Goal: Transaction & Acquisition: Purchase product/service

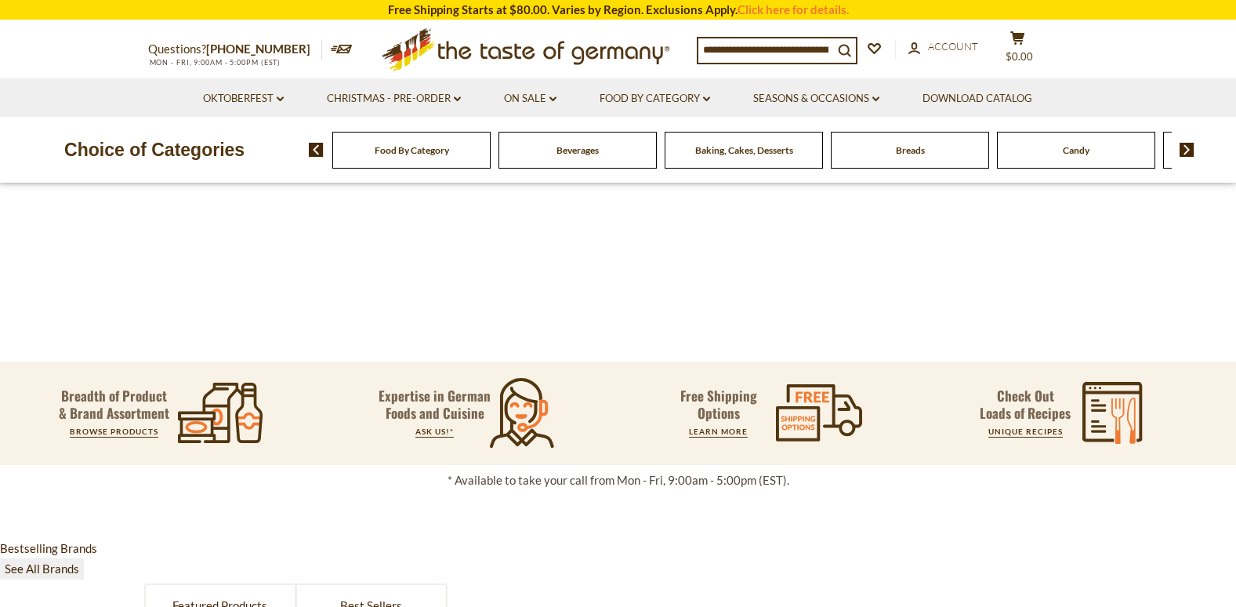
click at [491, 157] on div "Baking, Cakes, Desserts" at bounding box center [411, 150] width 158 height 37
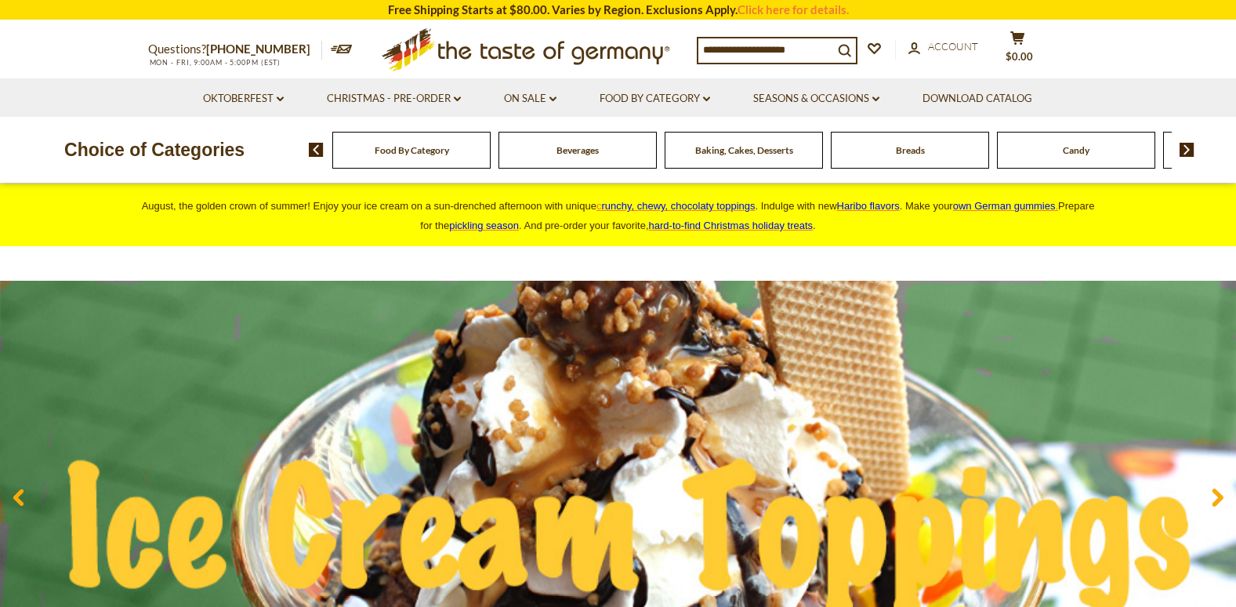
click at [74, 445] on img at bounding box center [618, 497] width 1236 height 433
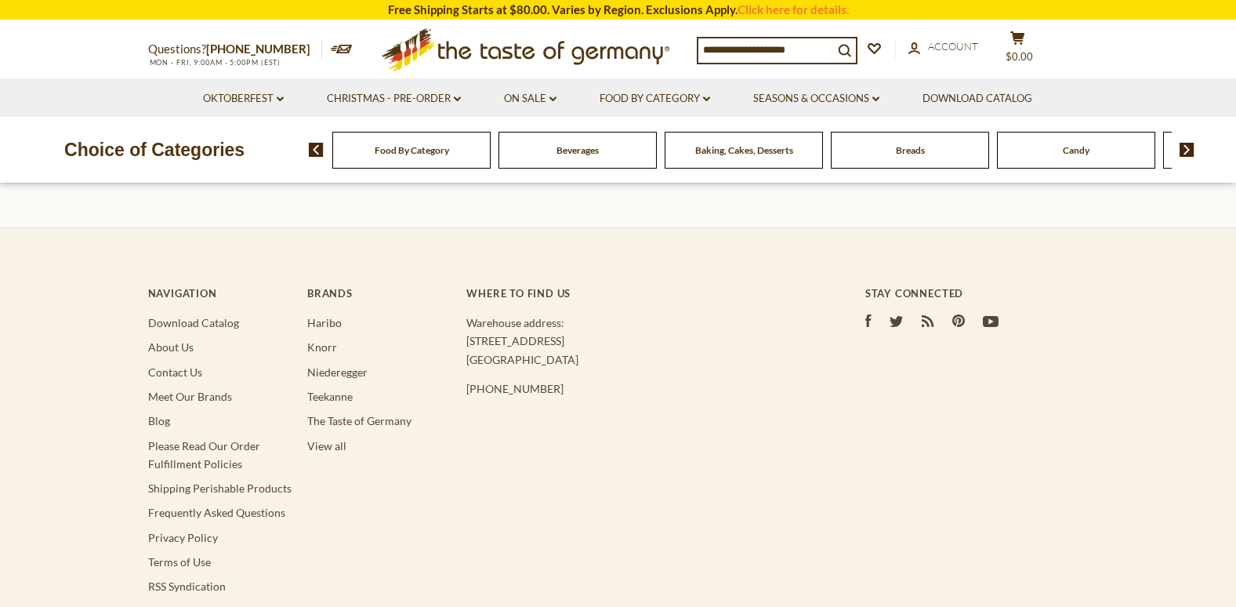
scroll to position [389, 0]
click at [737, 150] on span "Baking, Cakes, Desserts" at bounding box center [744, 150] width 98 height 12
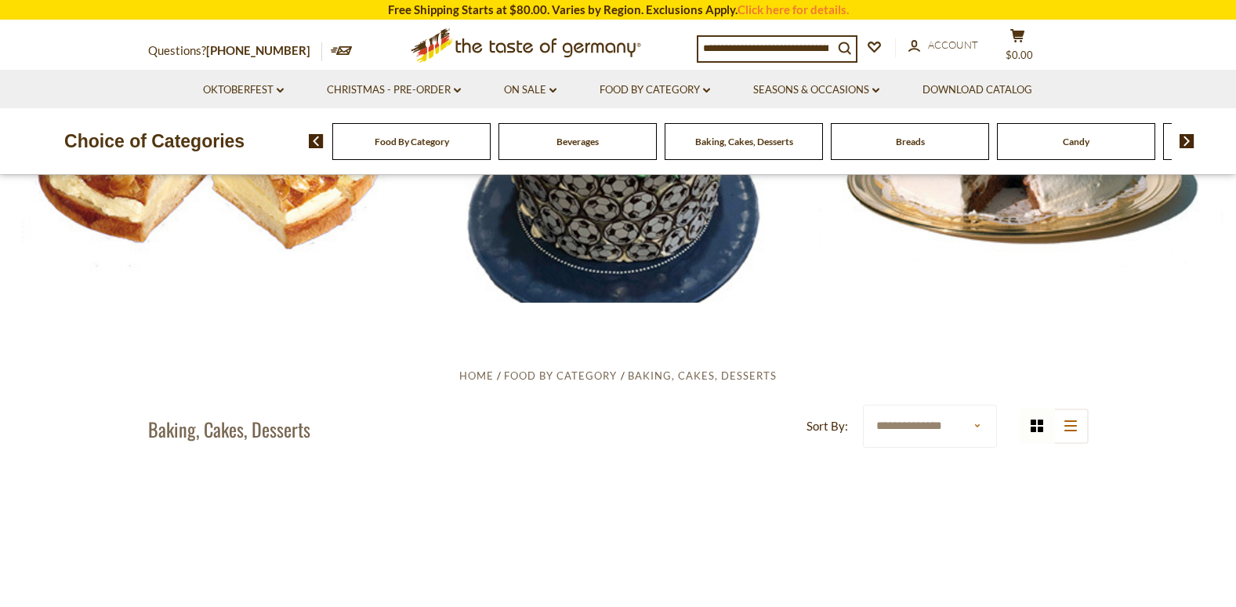
scroll to position [201, 0]
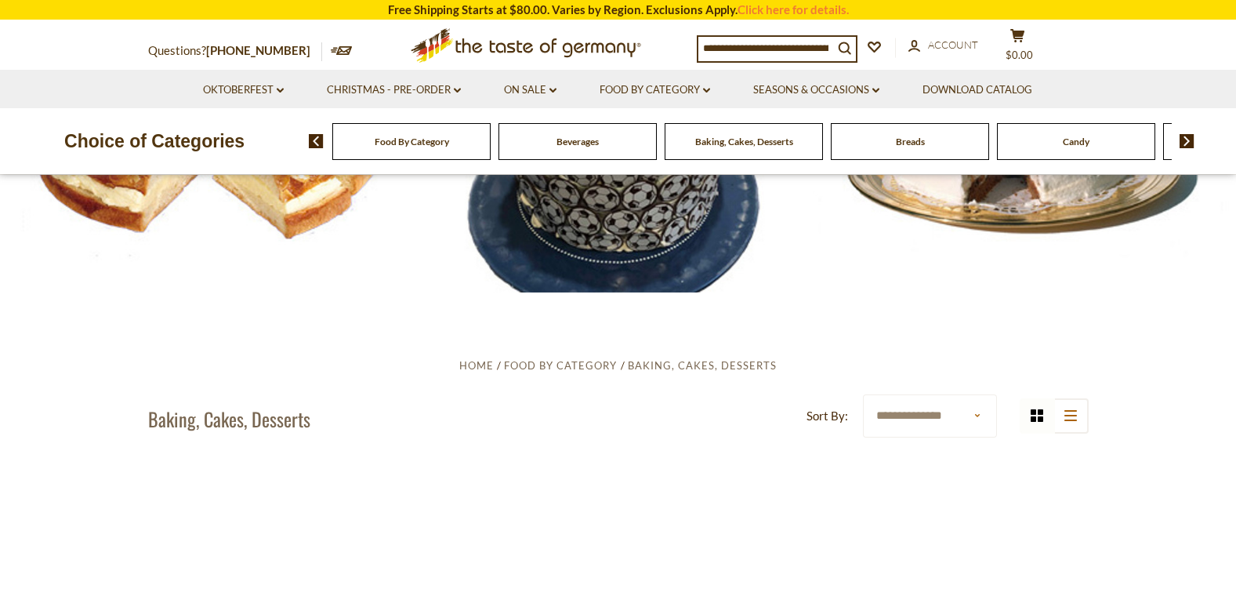
click at [62, 534] on section "**********" at bounding box center [618, 464] width 1236 height 344
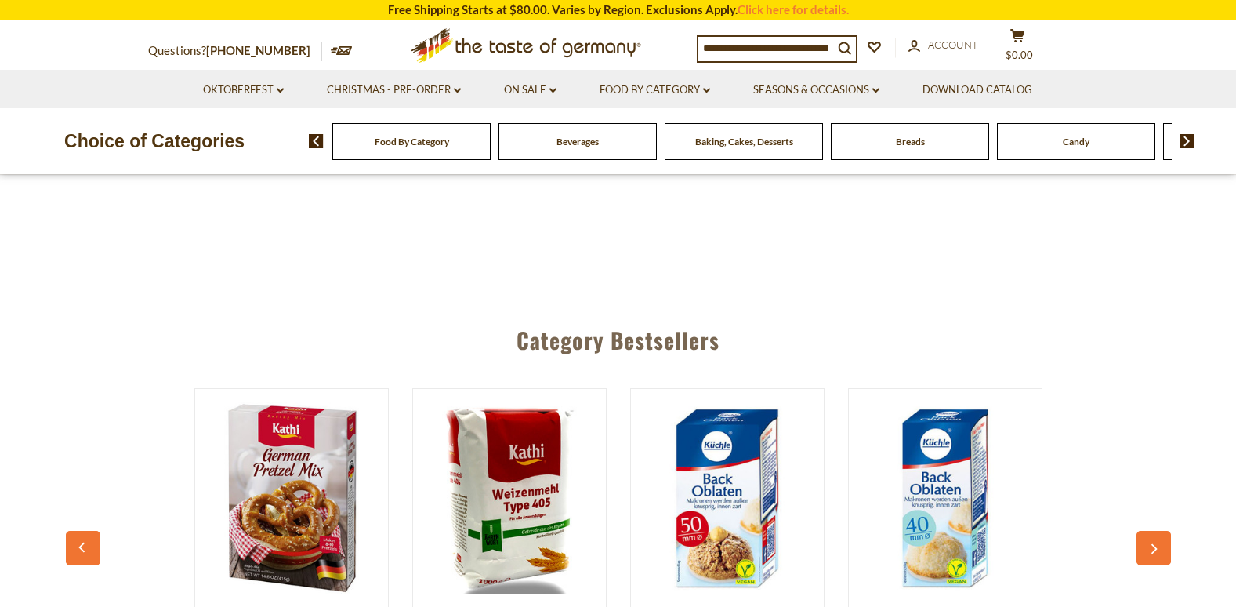
scroll to position [535, 0]
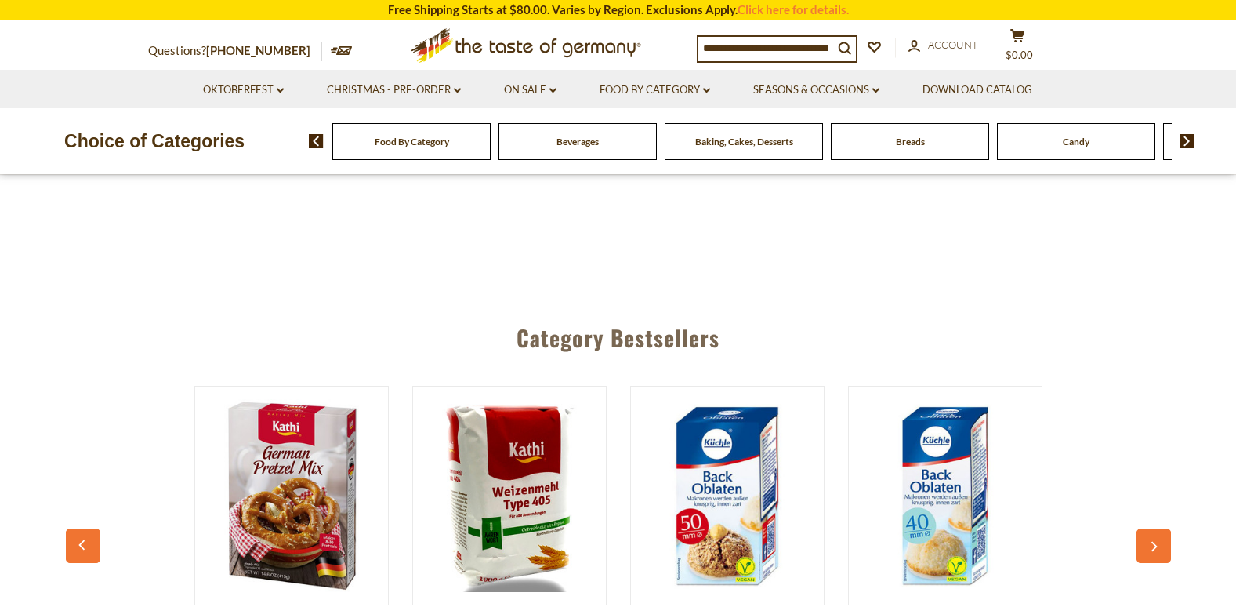
click at [70, 530] on button "button" at bounding box center [83, 545] width 34 height 34
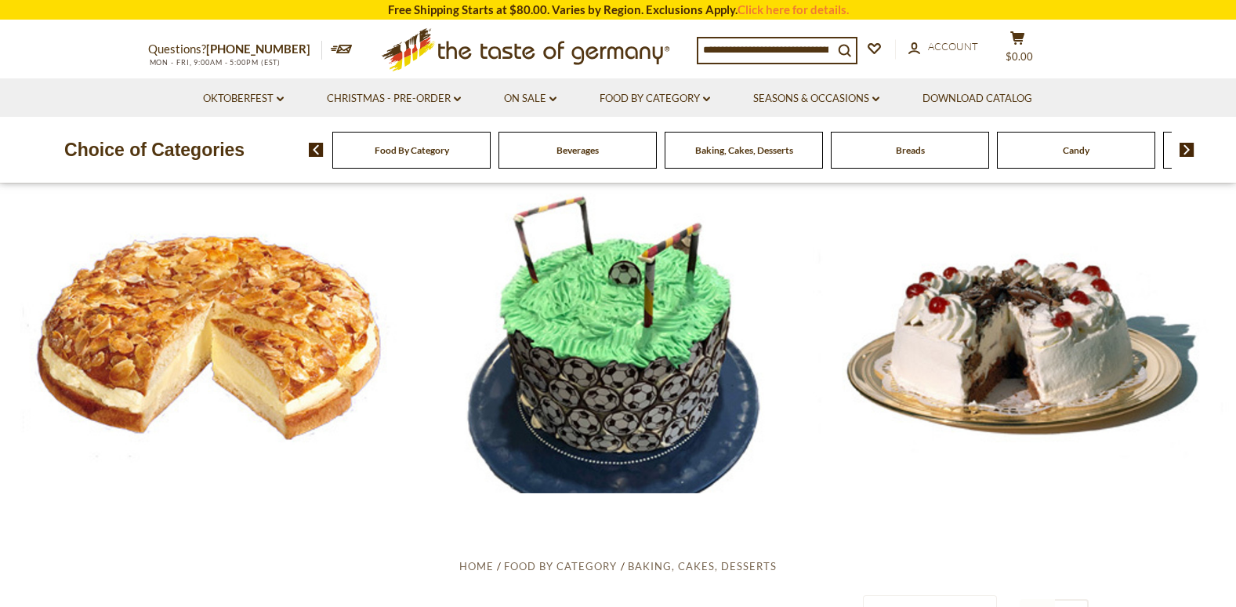
scroll to position [9, 0]
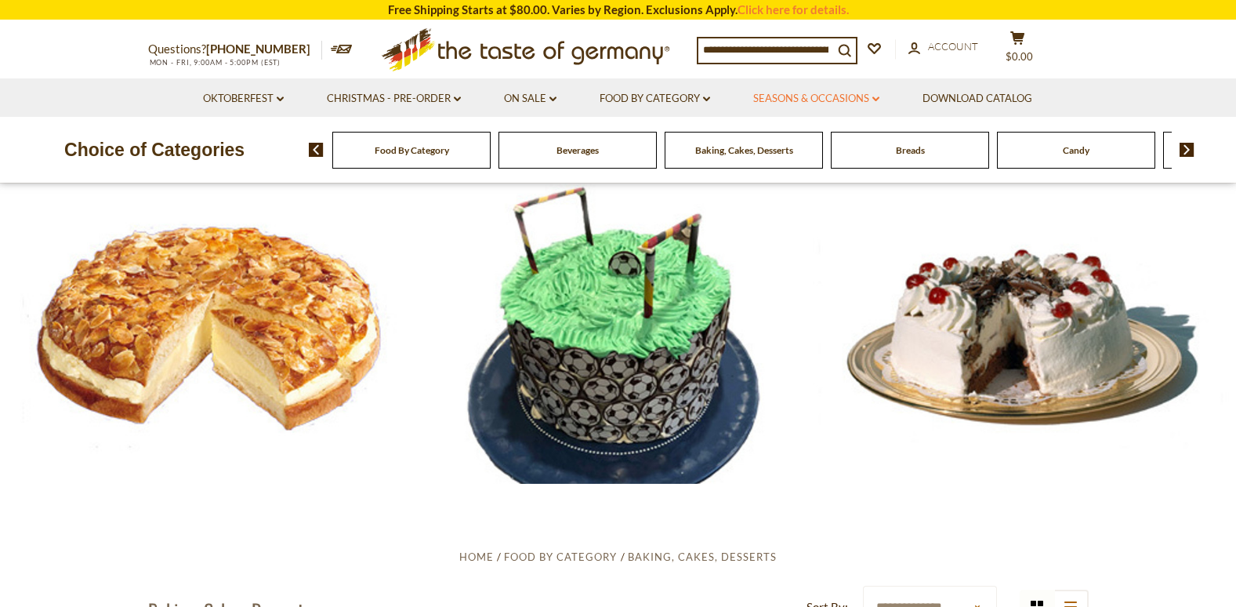
click at [850, 95] on link "Seasons & Occasions dropdown_arrow" at bounding box center [816, 98] width 126 height 17
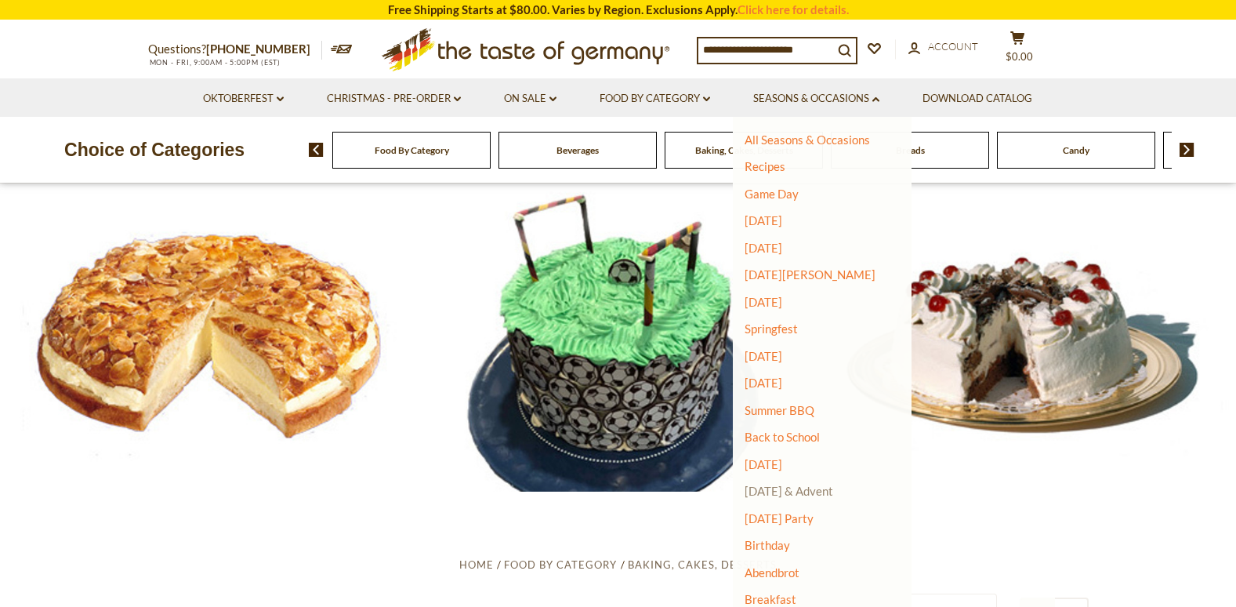
scroll to position [0, 0]
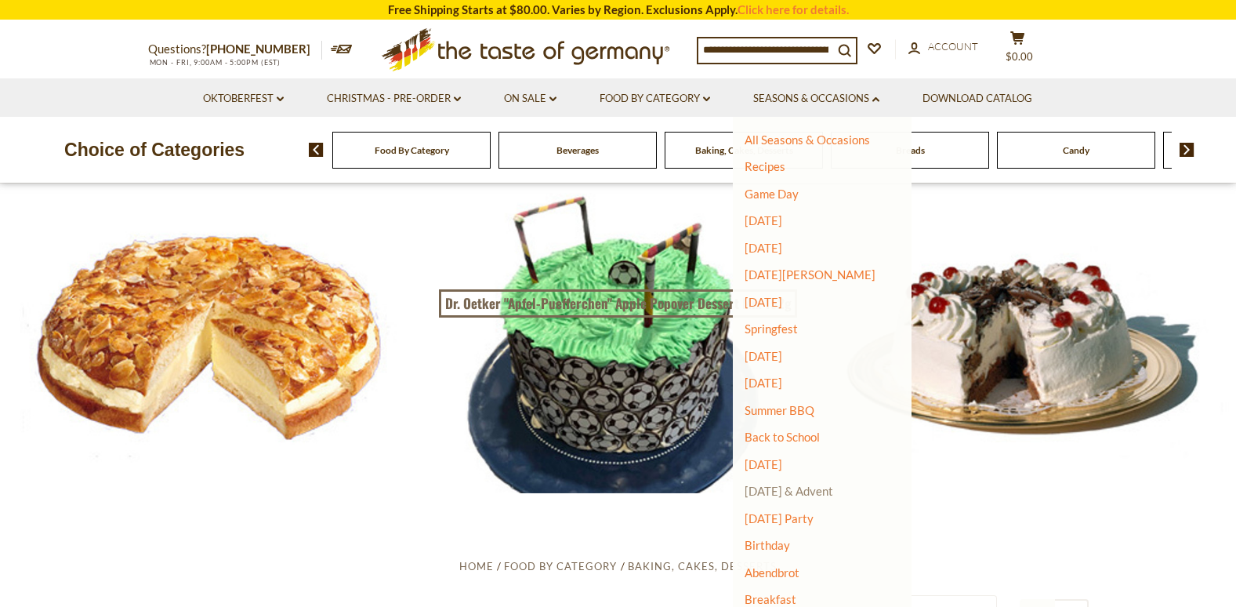
click at [829, 487] on link "[DATE] & Advent" at bounding box center [789, 491] width 89 height 14
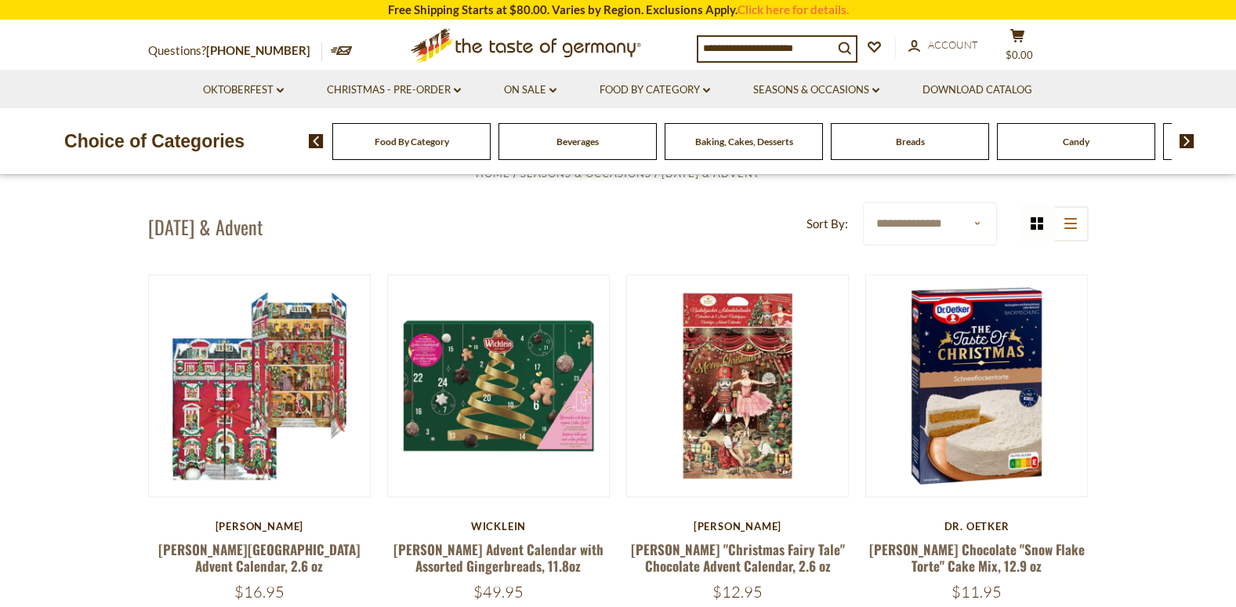
scroll to position [397, 0]
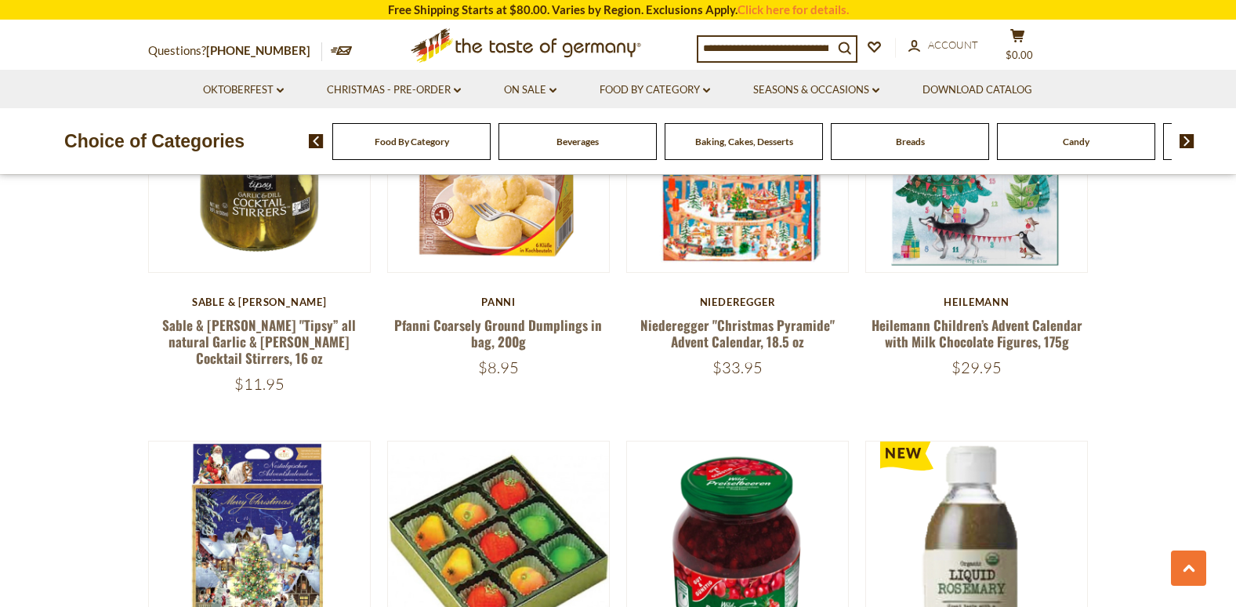
scroll to position [1381, 0]
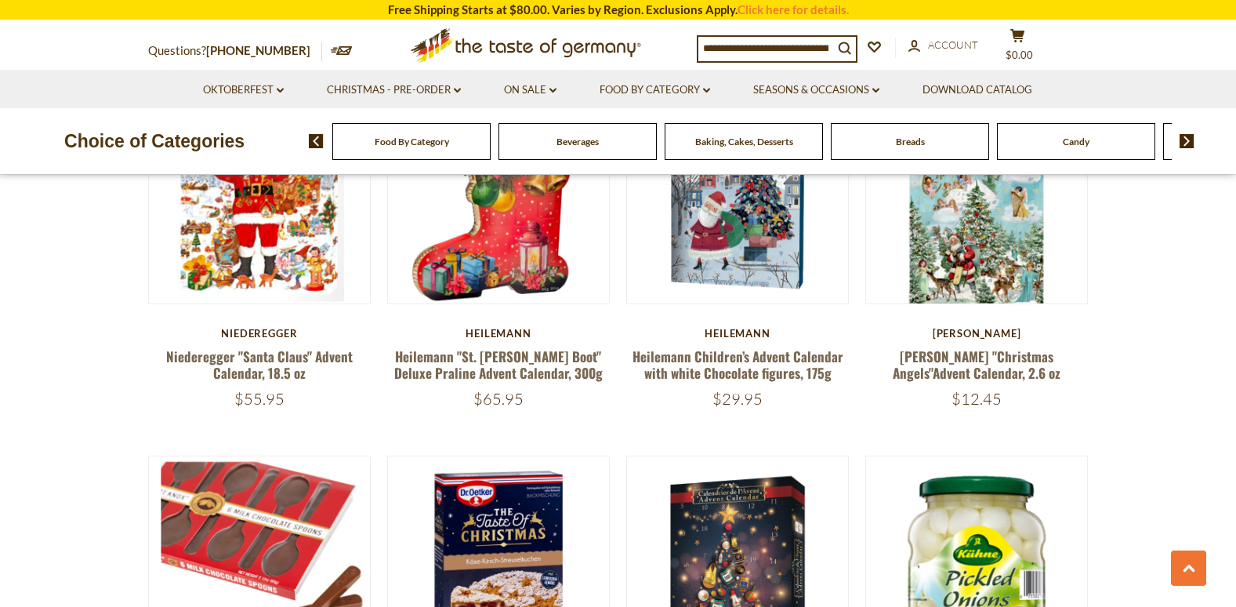
scroll to position [3240, 0]
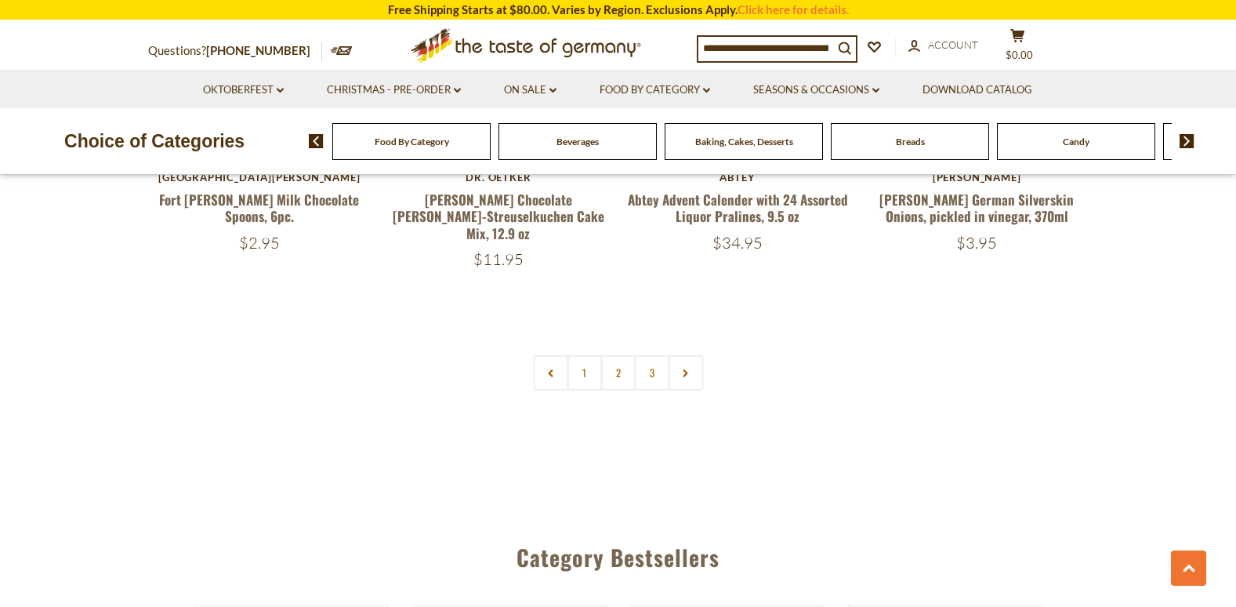
scroll to position [3771, 0]
click at [614, 354] on link "2" at bounding box center [618, 371] width 35 height 35
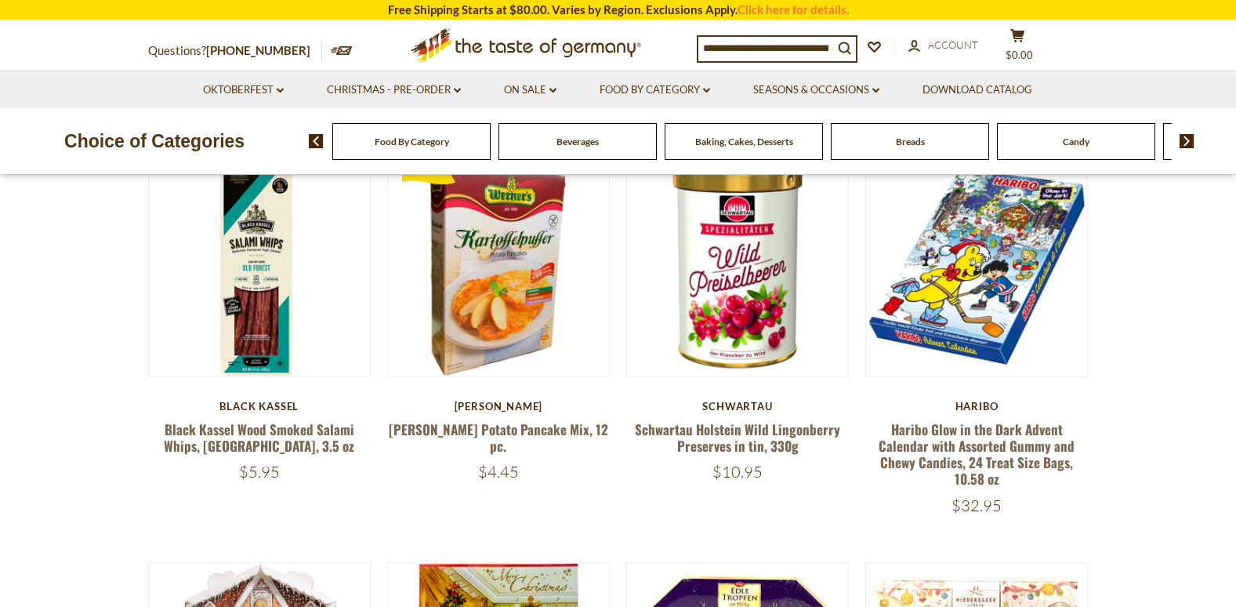
scroll to position [510, 0]
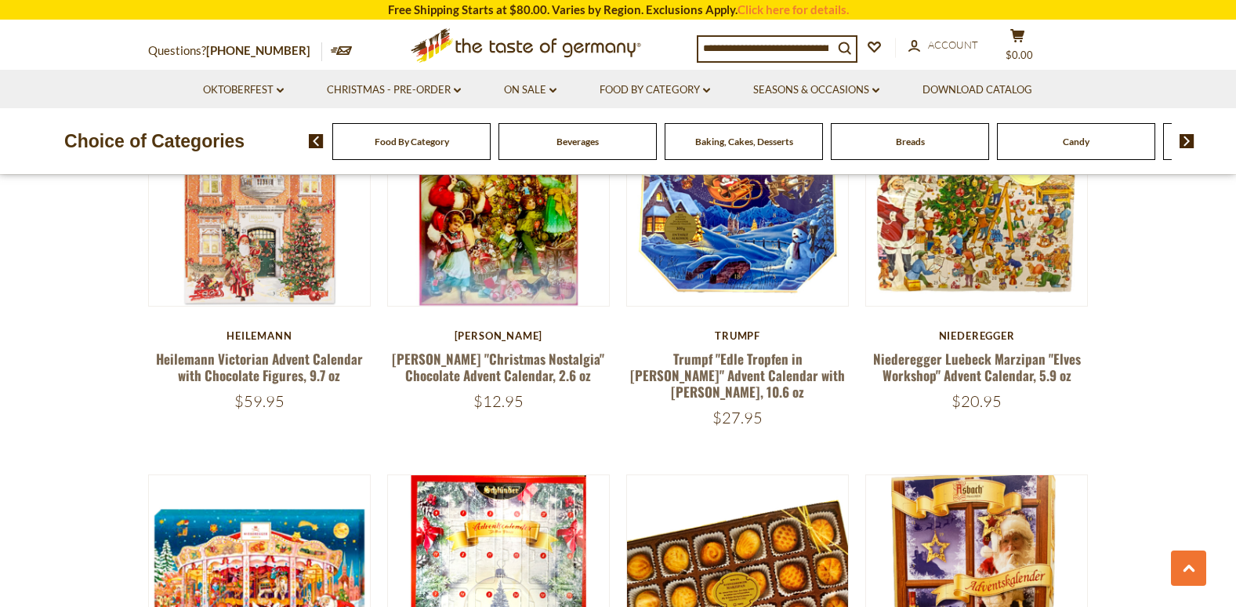
scroll to position [999, 0]
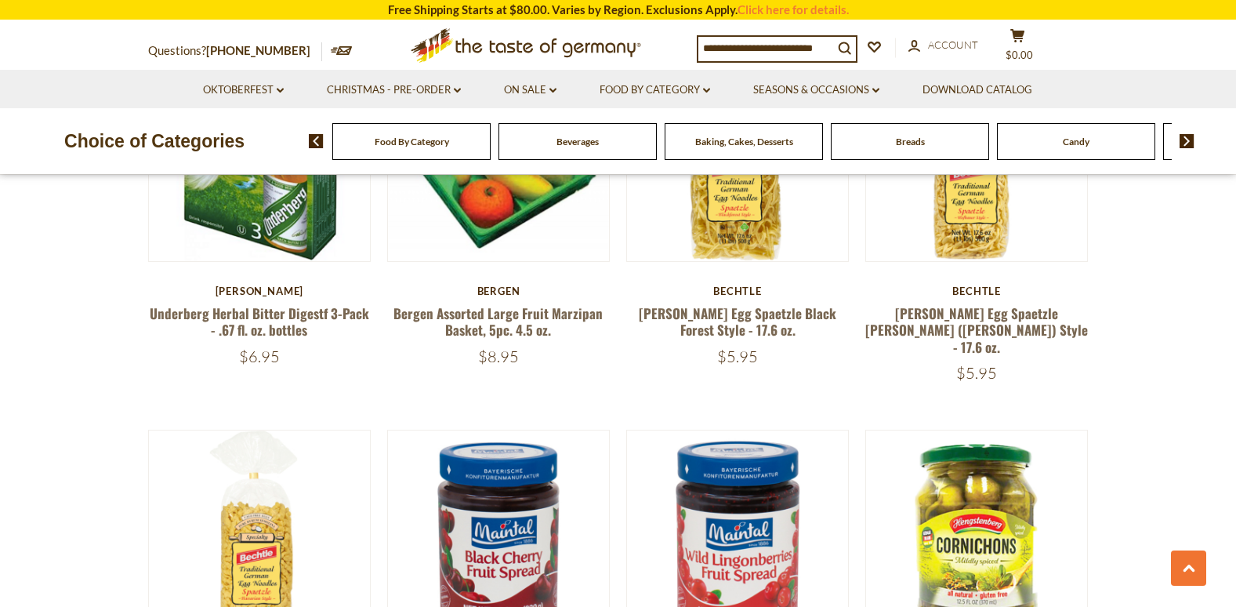
scroll to position [1824, 0]
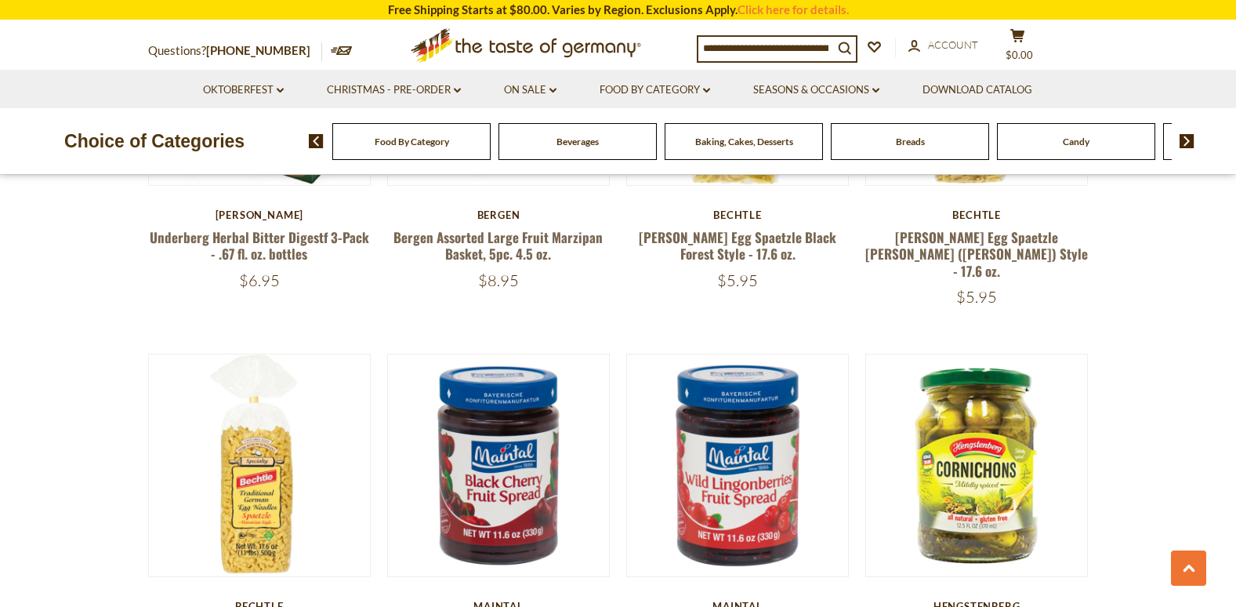
click at [25, 440] on section "**********" at bounding box center [618, 515] width 1236 height 3832
click at [20, 434] on section "**********" at bounding box center [618, 515] width 1236 height 3832
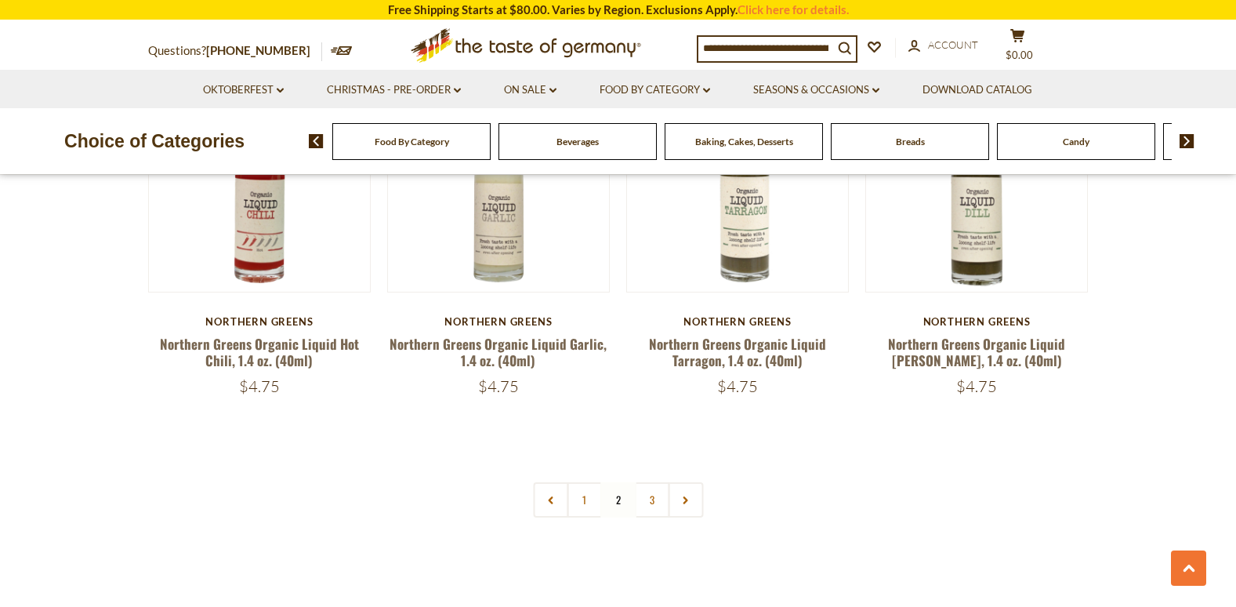
scroll to position [3677, 0]
click at [650, 481] on link "3" at bounding box center [651, 498] width 35 height 35
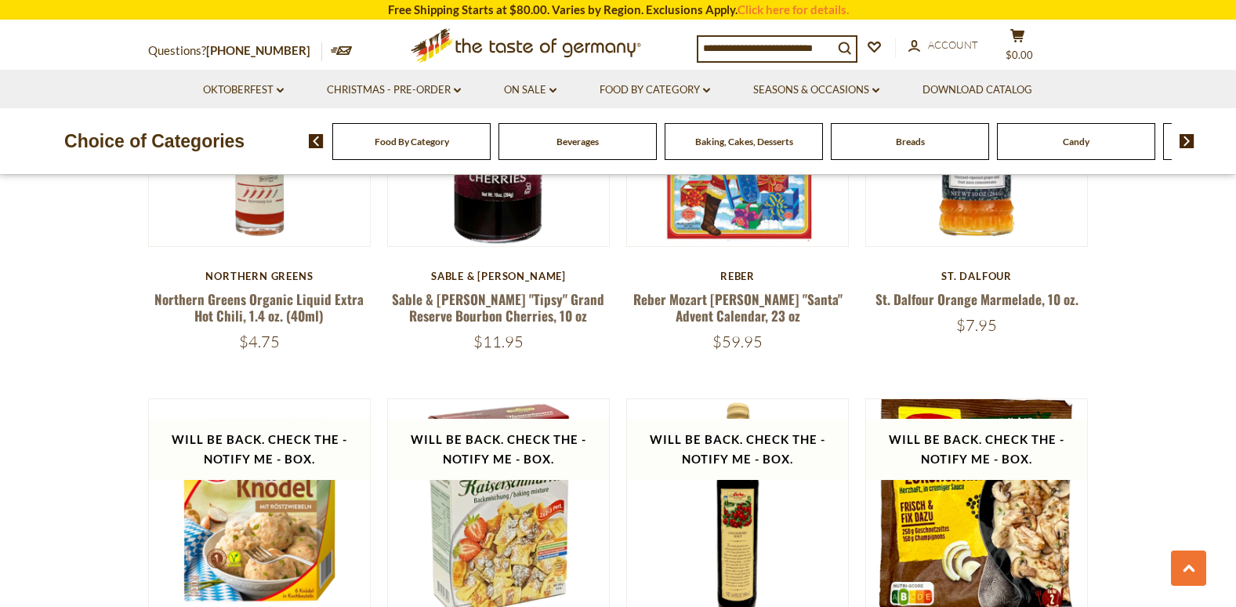
scroll to position [595, 0]
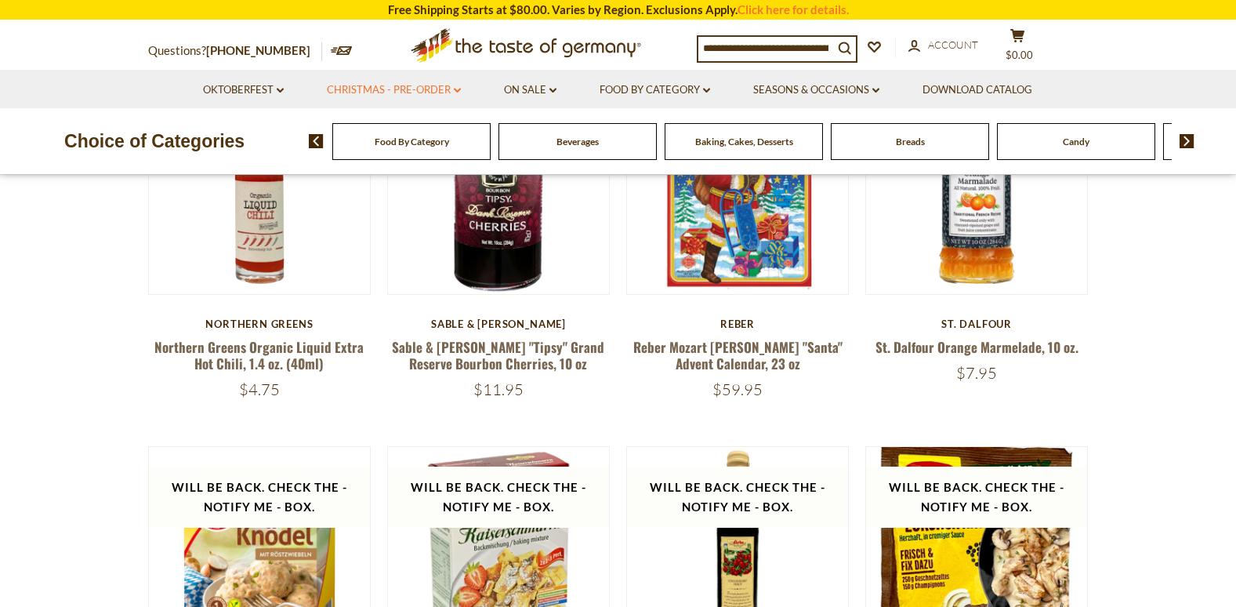
click at [418, 91] on link "Christmas - PRE-ORDER dropdown_arrow" at bounding box center [394, 90] width 134 height 17
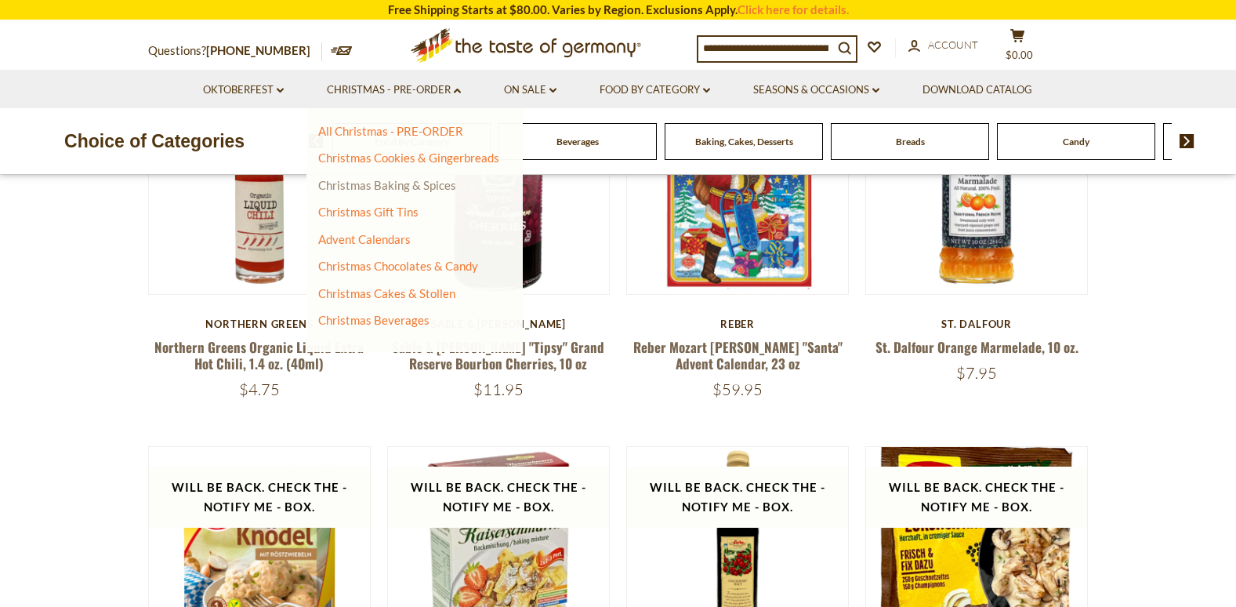
click at [429, 185] on link "Christmas Baking & Spices" at bounding box center [387, 185] width 138 height 14
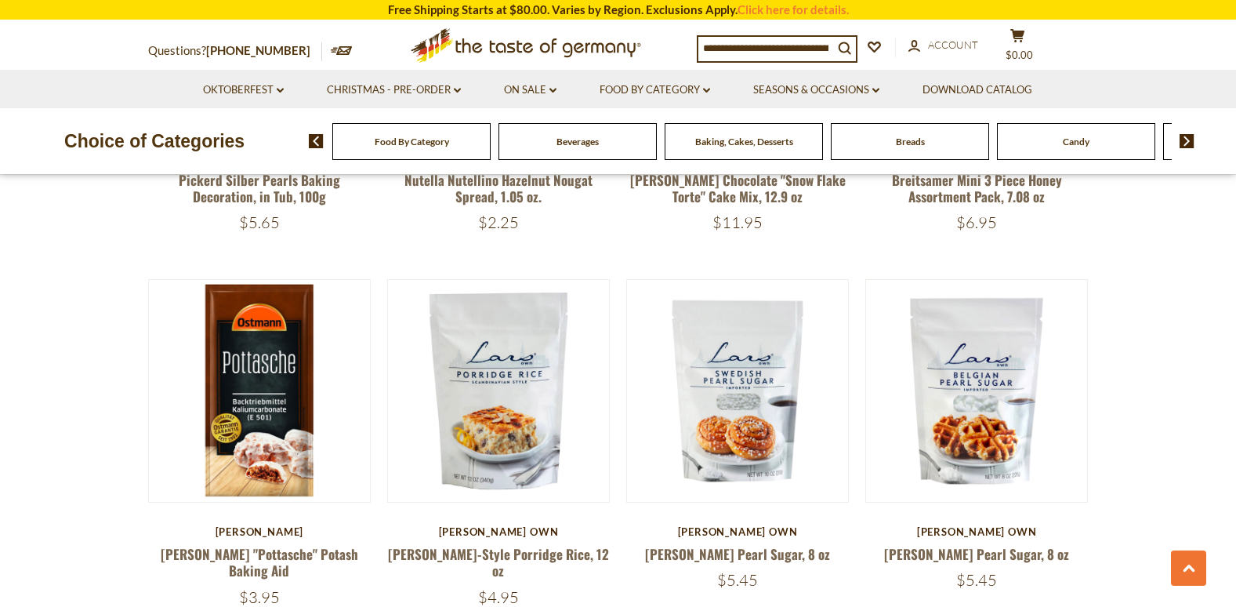
scroll to position [786, 0]
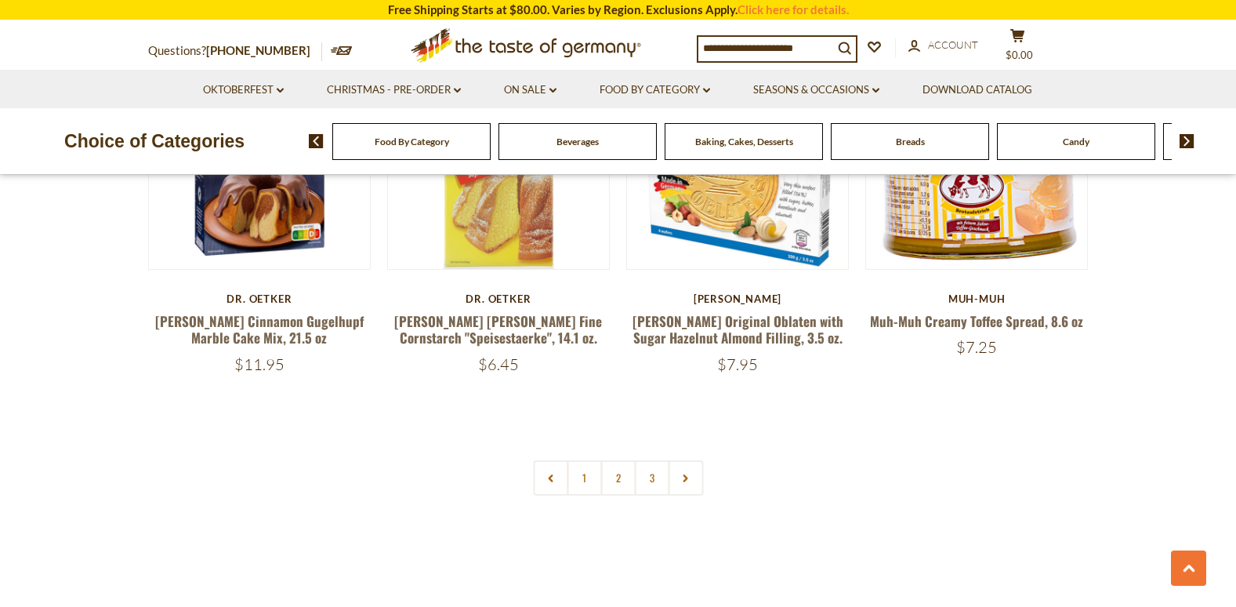
scroll to position [3649, 0]
click at [683, 459] on link at bounding box center [685, 476] width 35 height 35
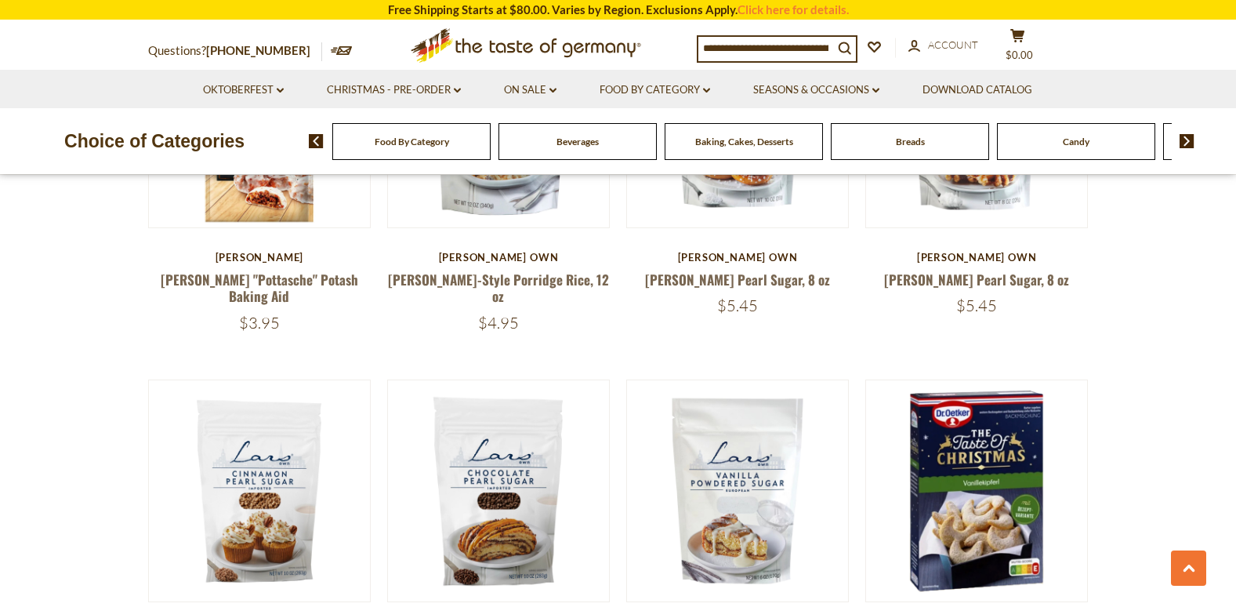
scroll to position [1029, 0]
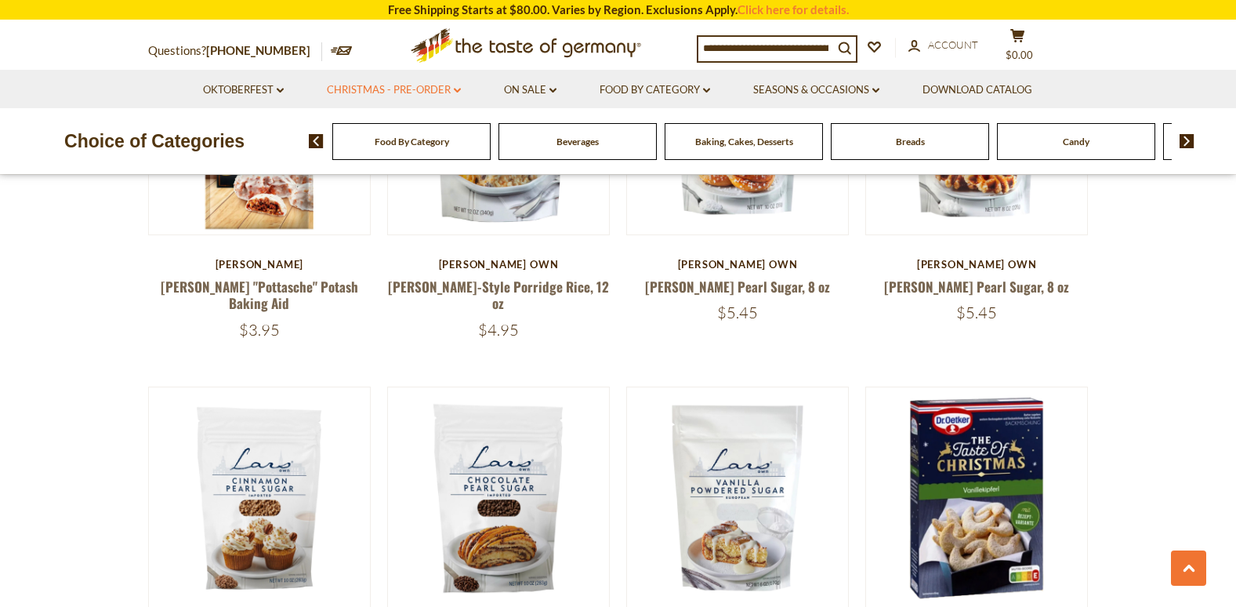
click at [457, 90] on icon "dropdown_arrow" at bounding box center [457, 90] width 7 height 5
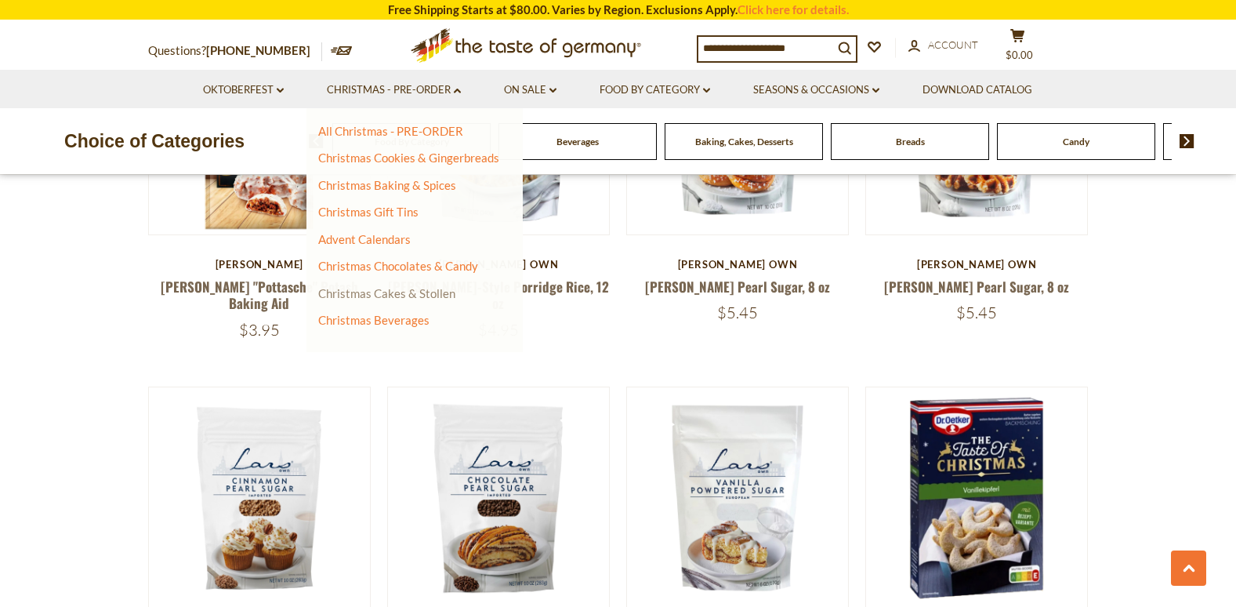
click at [434, 291] on link "Christmas Cakes & Stollen" at bounding box center [386, 293] width 137 height 14
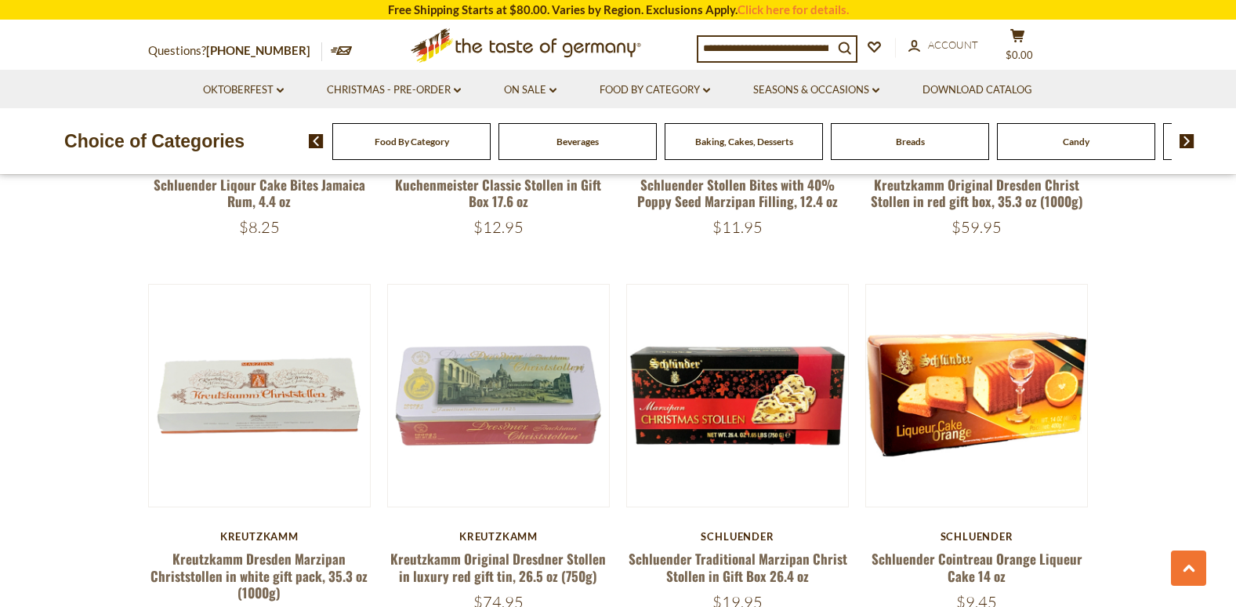
scroll to position [2276, 0]
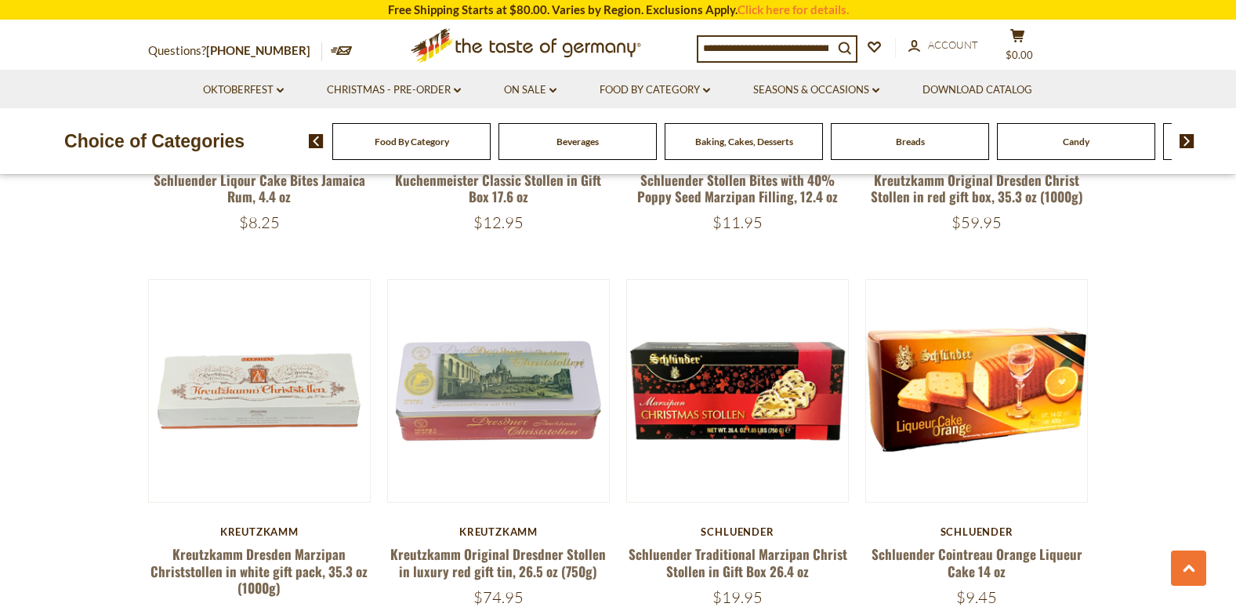
click at [40, 514] on section "**********" at bounding box center [618, 108] width 1236 height 3782
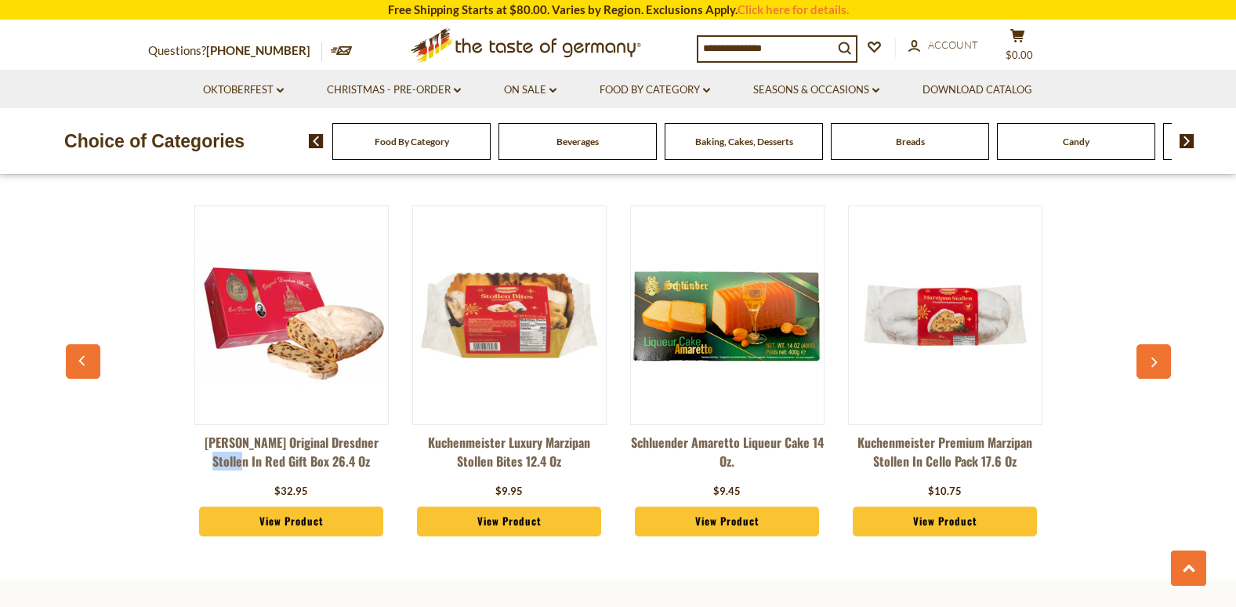
scroll to position [4152, 0]
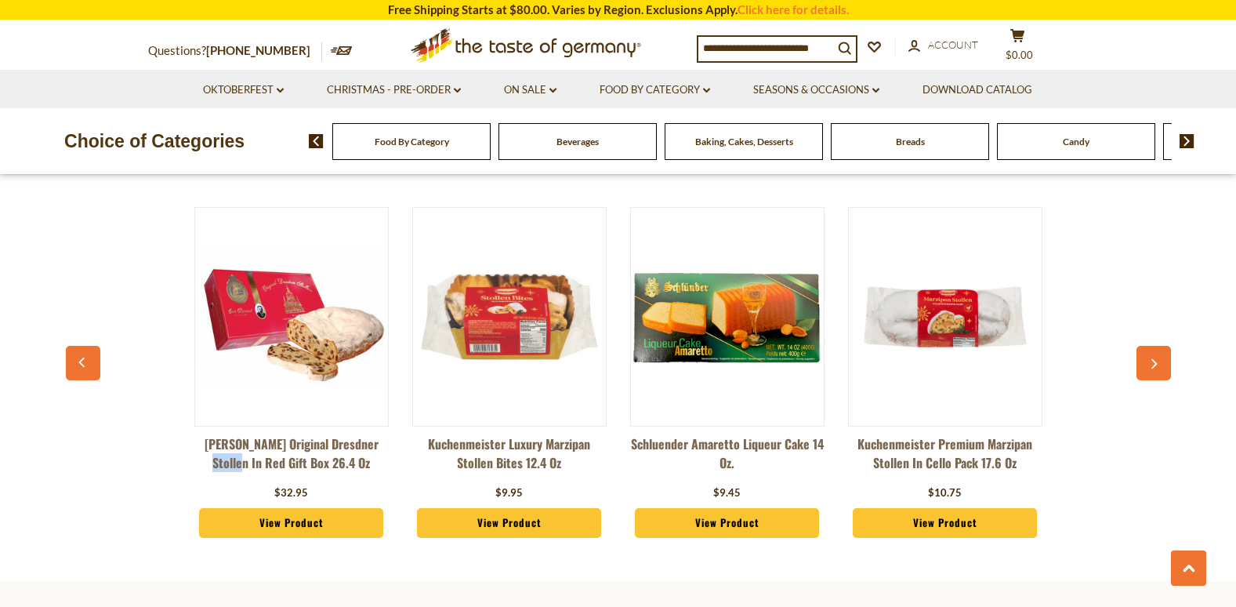
click at [32, 446] on div "Category Bestsellers Emil Reimann Original Dresdner Stollen in Red Gift Box 26.…" at bounding box center [618, 344] width 1236 height 442
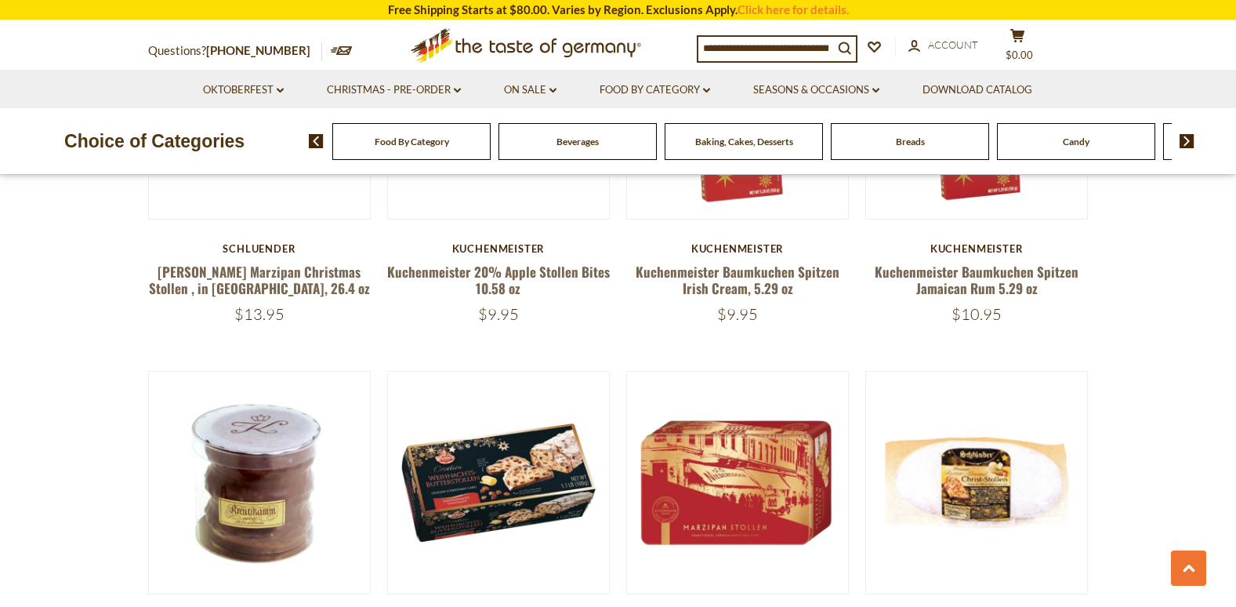
scroll to position [675, 0]
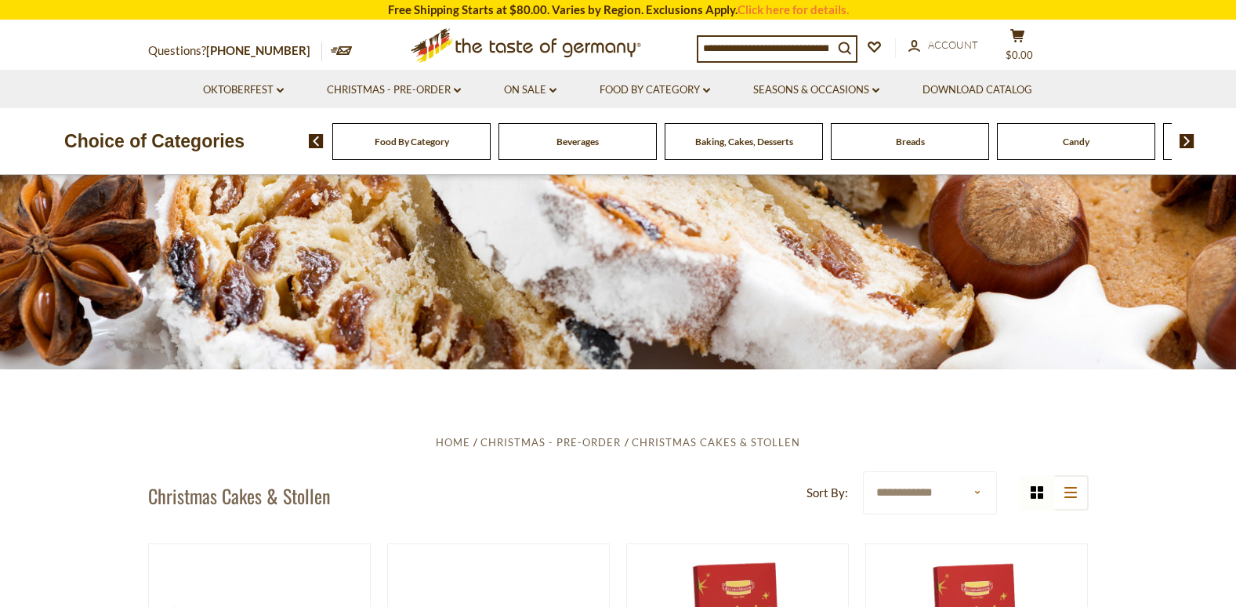
scroll to position [121, 0]
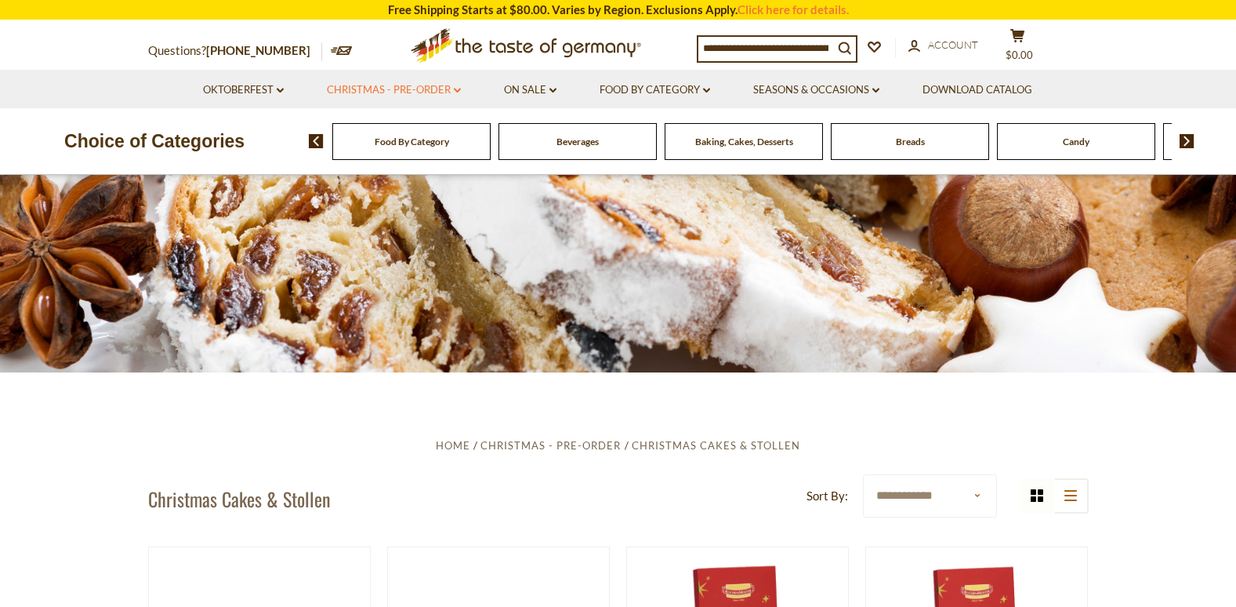
click at [447, 89] on link "Christmas - PRE-ORDER dropdown_arrow" at bounding box center [394, 90] width 134 height 17
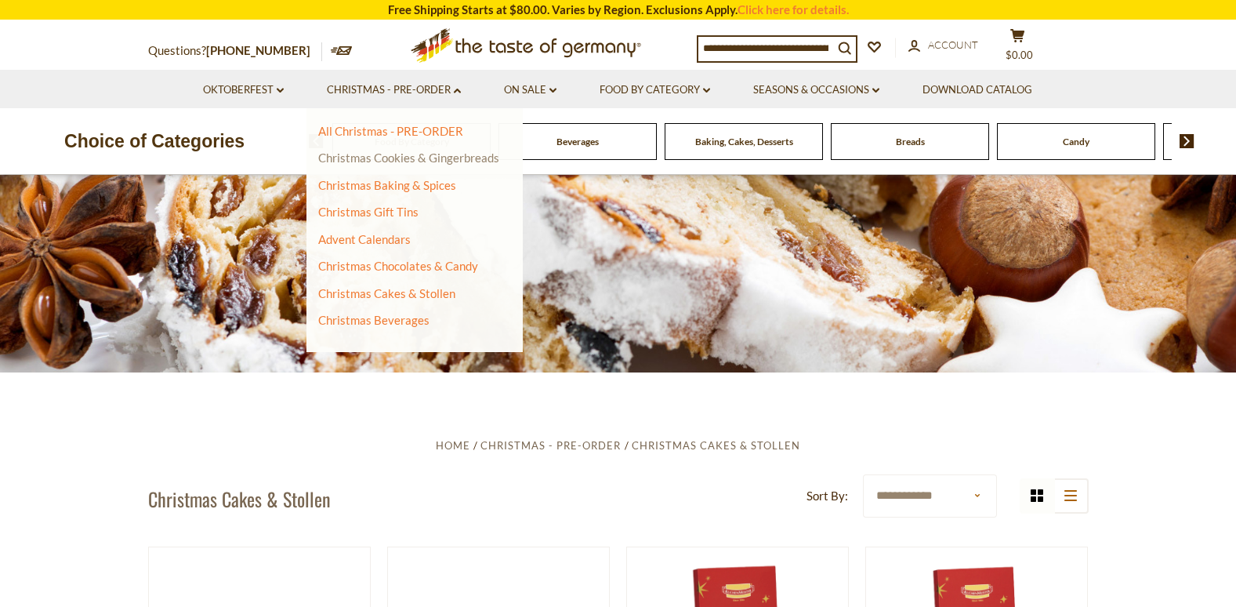
click at [477, 158] on link "Christmas Cookies & Gingerbreads" at bounding box center [408, 158] width 181 height 14
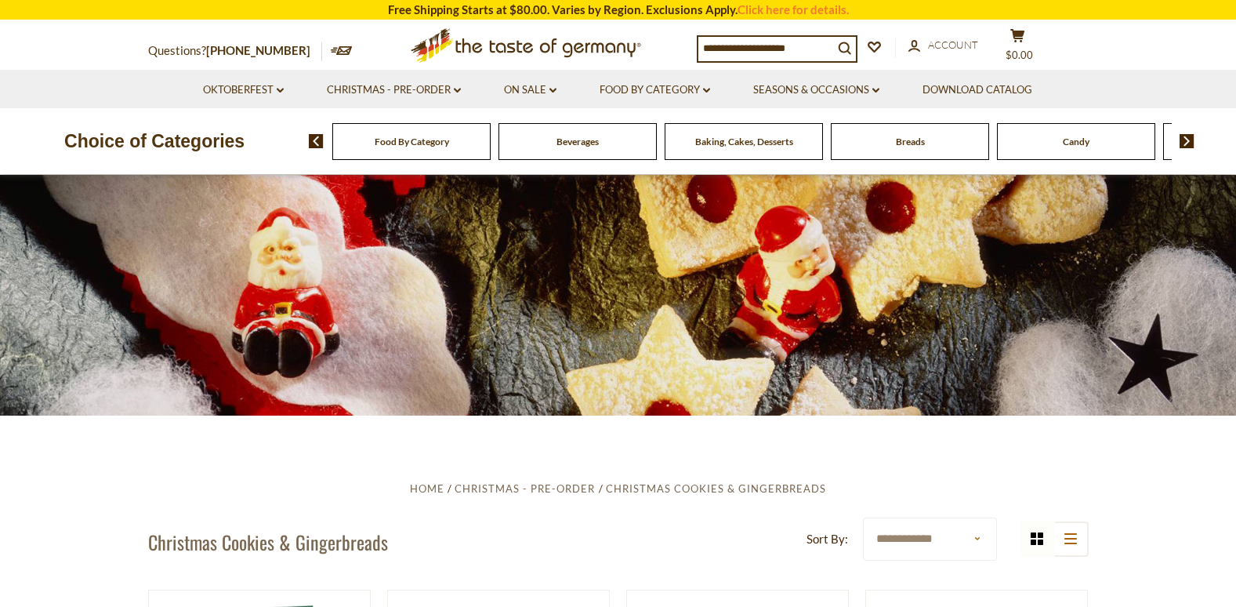
scroll to position [83, 0]
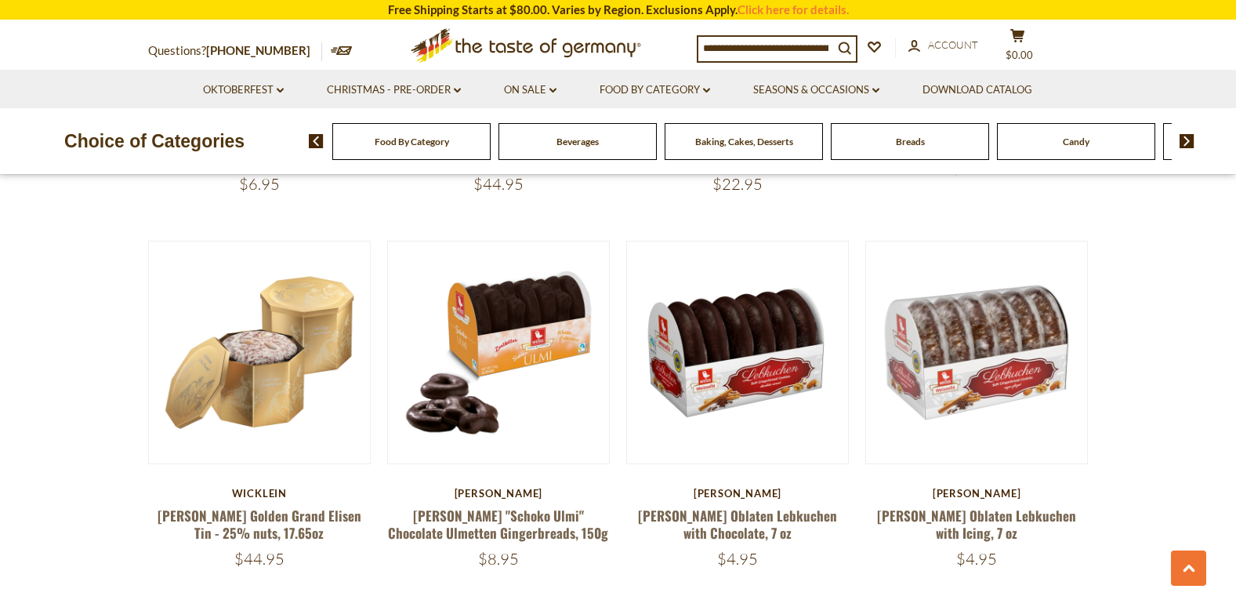
scroll to position [818, 0]
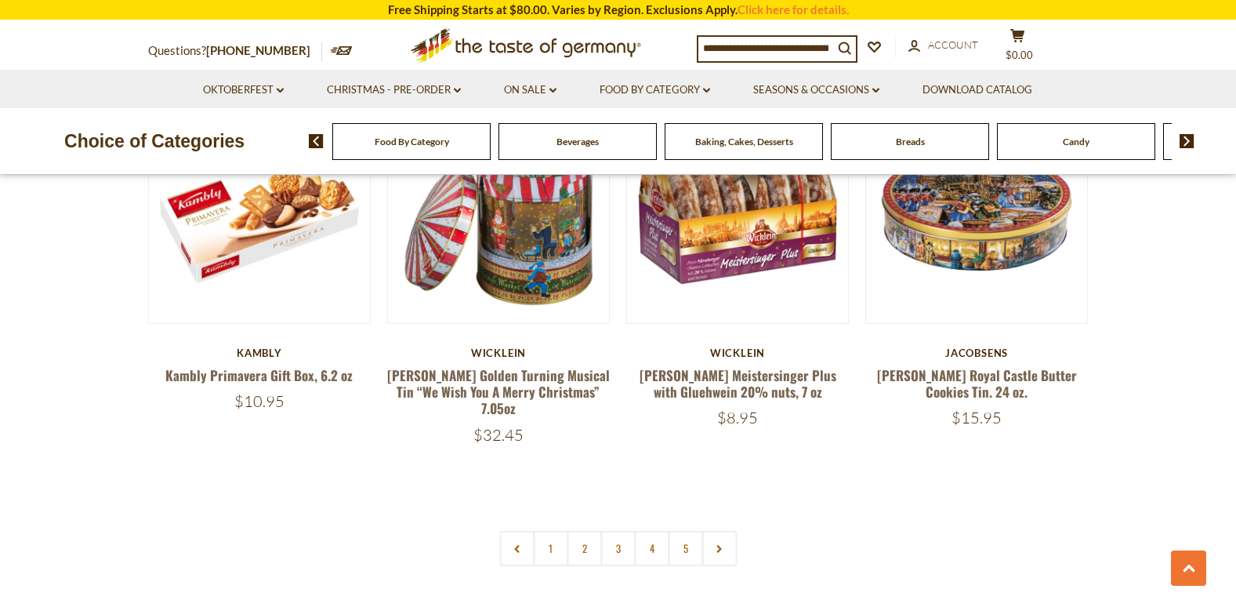
scroll to position [3646, 0]
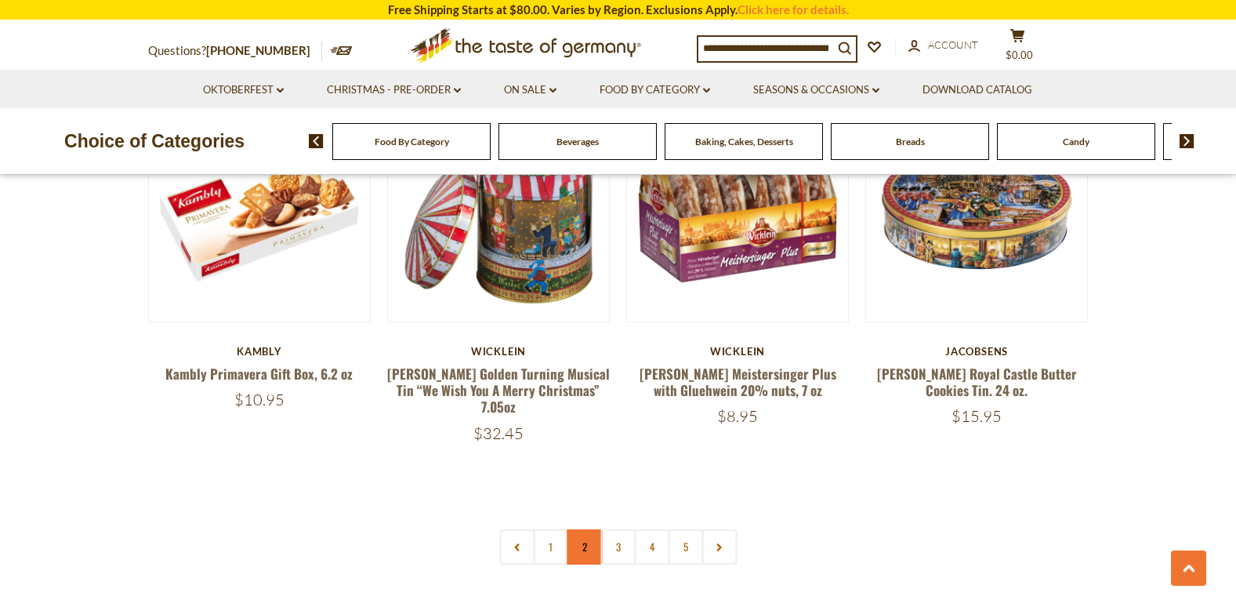
click at [580, 529] on link "2" at bounding box center [584, 546] width 35 height 35
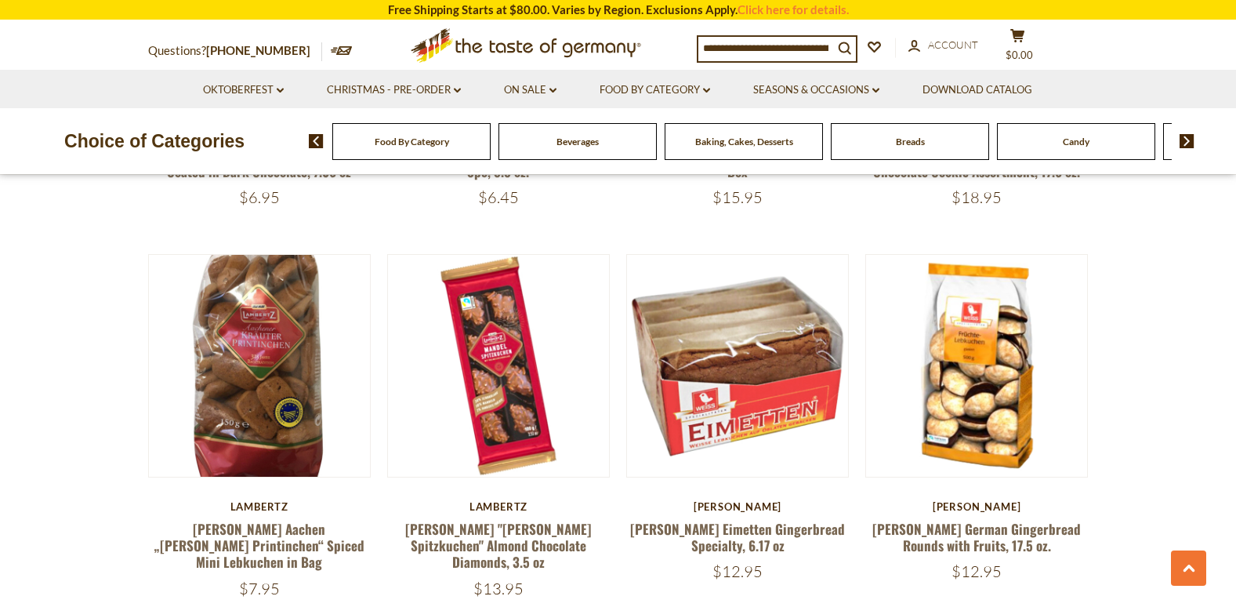
scroll to position [1221, 0]
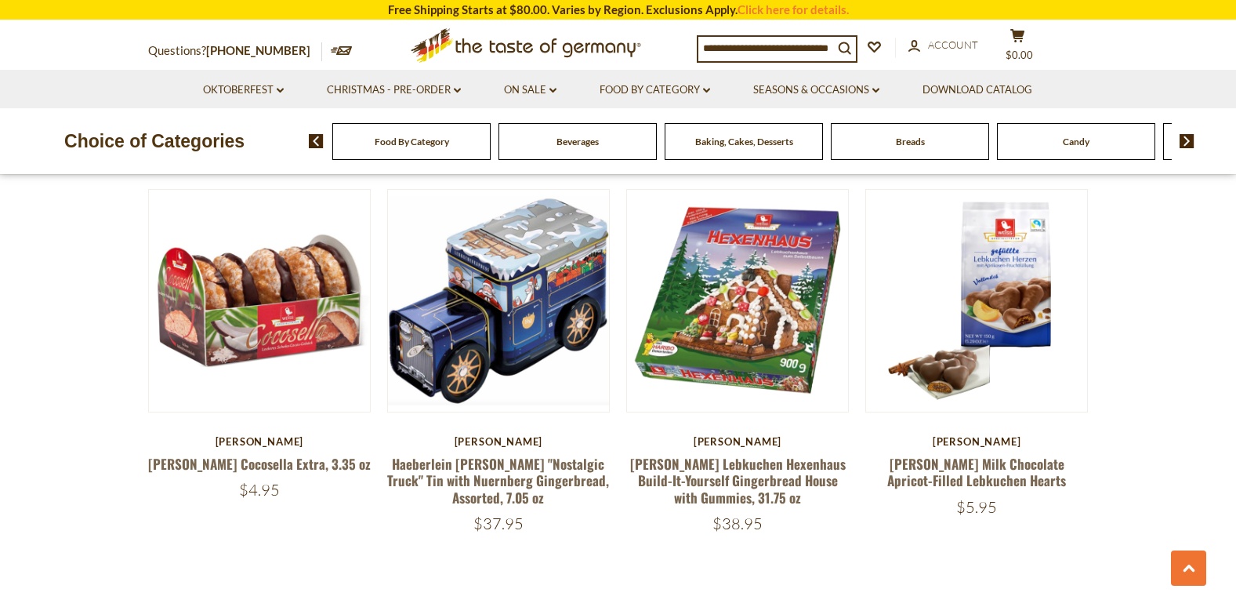
scroll to position [3576, 0]
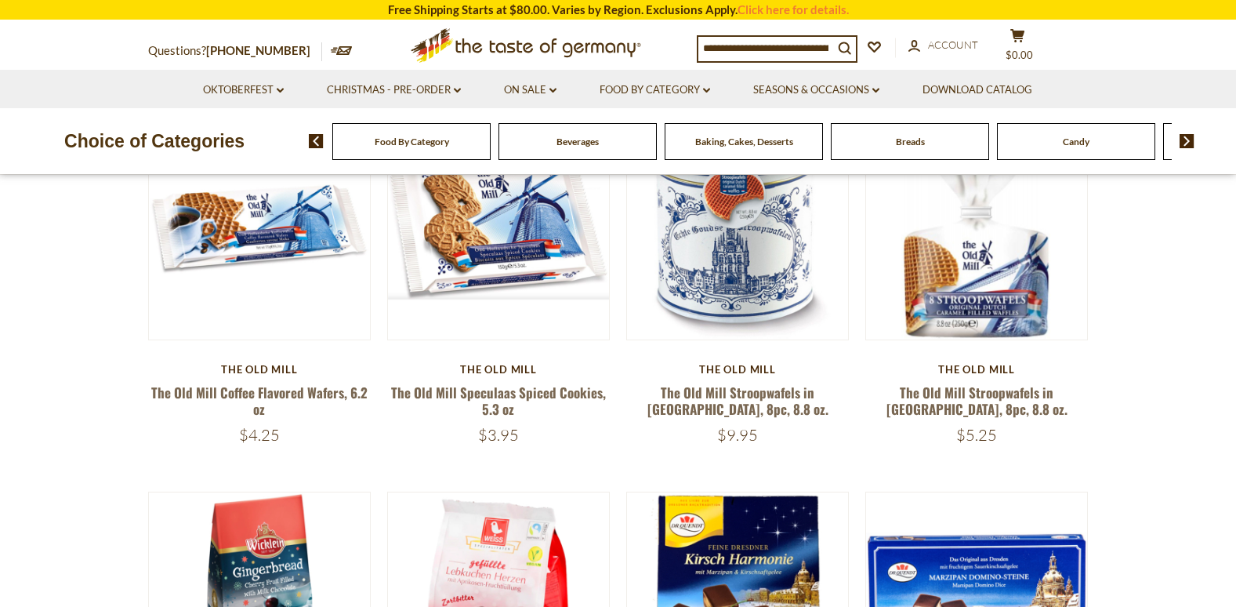
scroll to position [549, 0]
click at [457, 90] on icon "dropdown_arrow" at bounding box center [457, 90] width 7 height 5
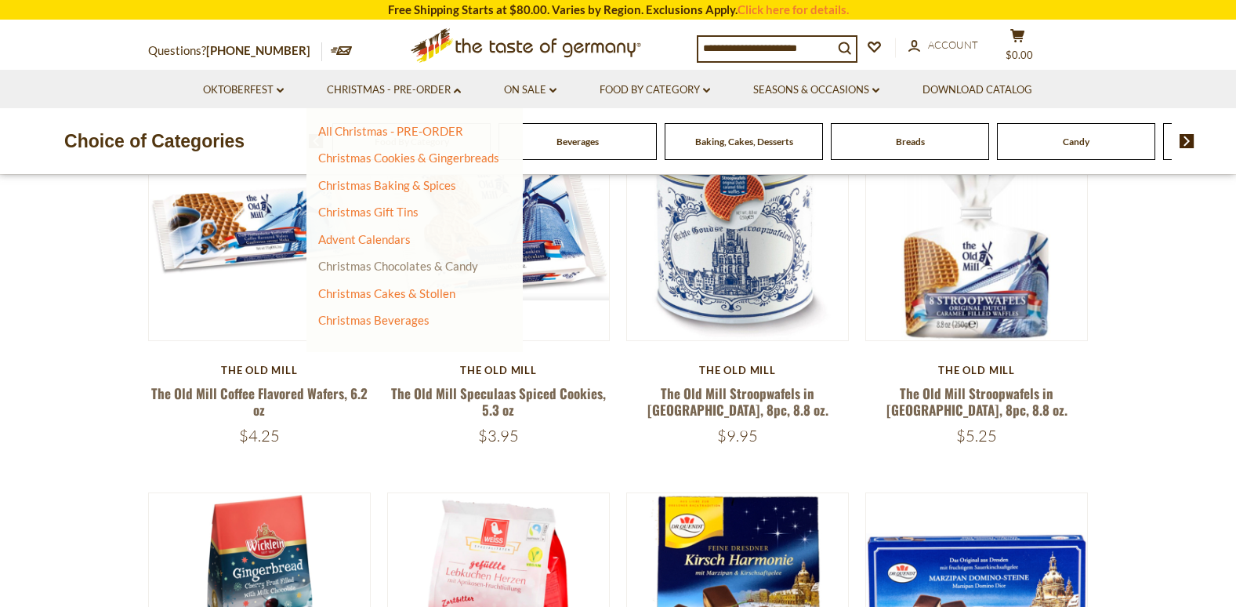
click at [462, 267] on link "Christmas Chocolates & Candy" at bounding box center [398, 266] width 160 height 14
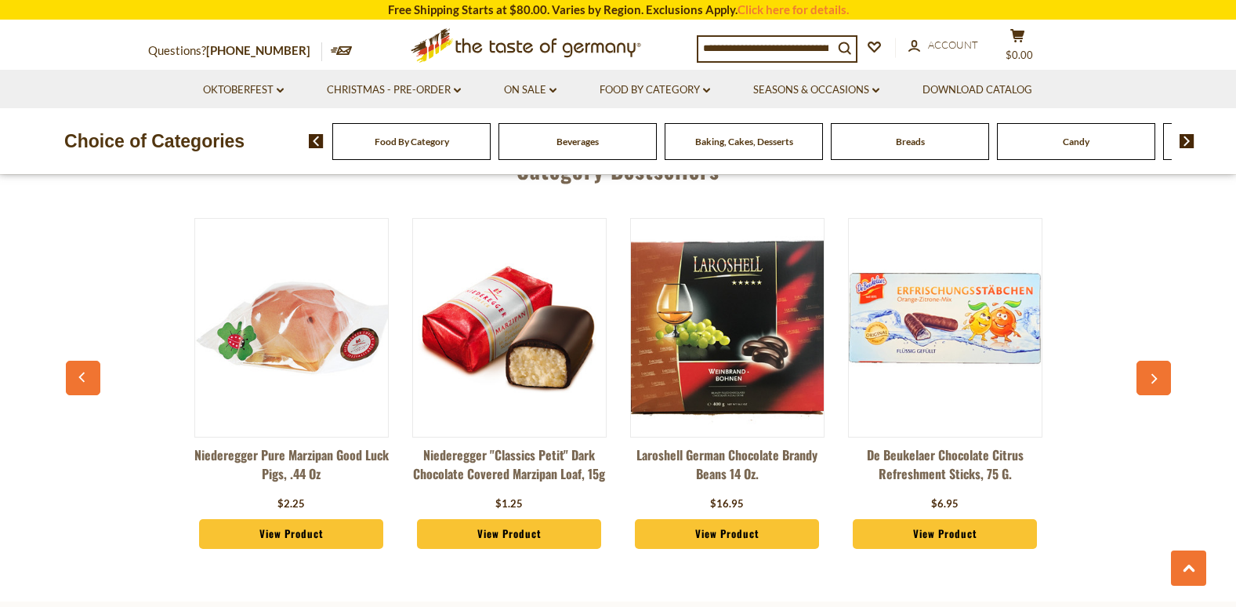
scroll to position [723, 0]
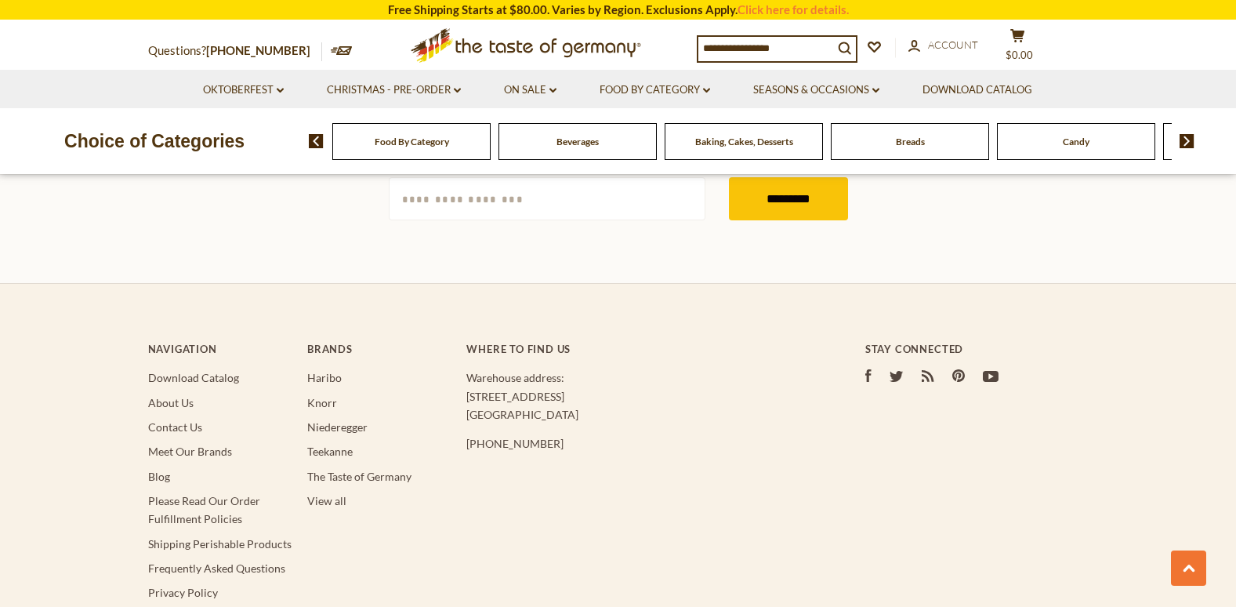
click at [42, 443] on footer "Navigation Download Catalog About Us Contact Us Meet Our Brands Blog Please Rea…" at bounding box center [618, 590] width 1236 height 614
click at [38, 434] on footer "Navigation Download Catalog About Us Contact Us Meet Our Brands Blog Please Rea…" at bounding box center [618, 590] width 1236 height 614
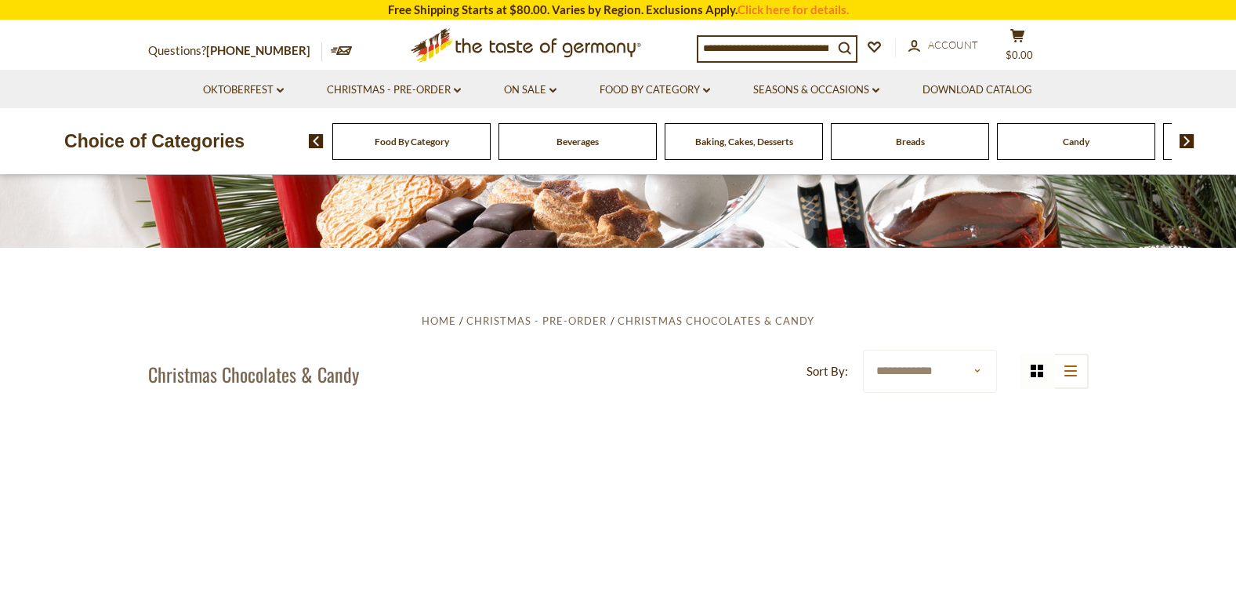
click at [65, 478] on section "**********" at bounding box center [618, 420] width 1236 height 344
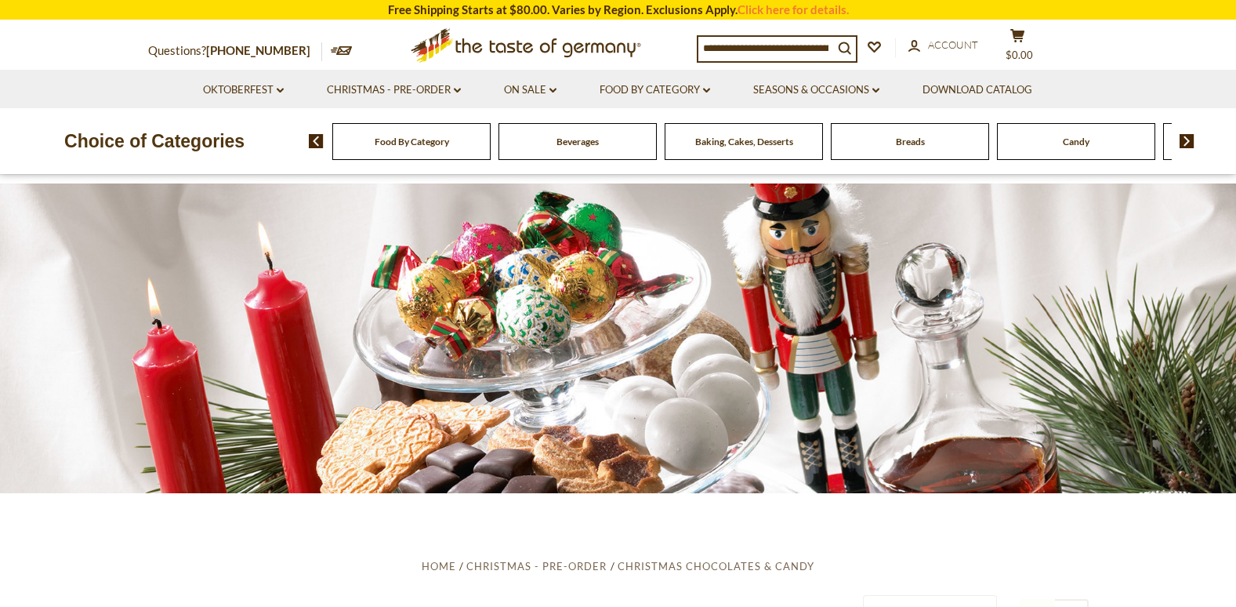
scroll to position [531, 0]
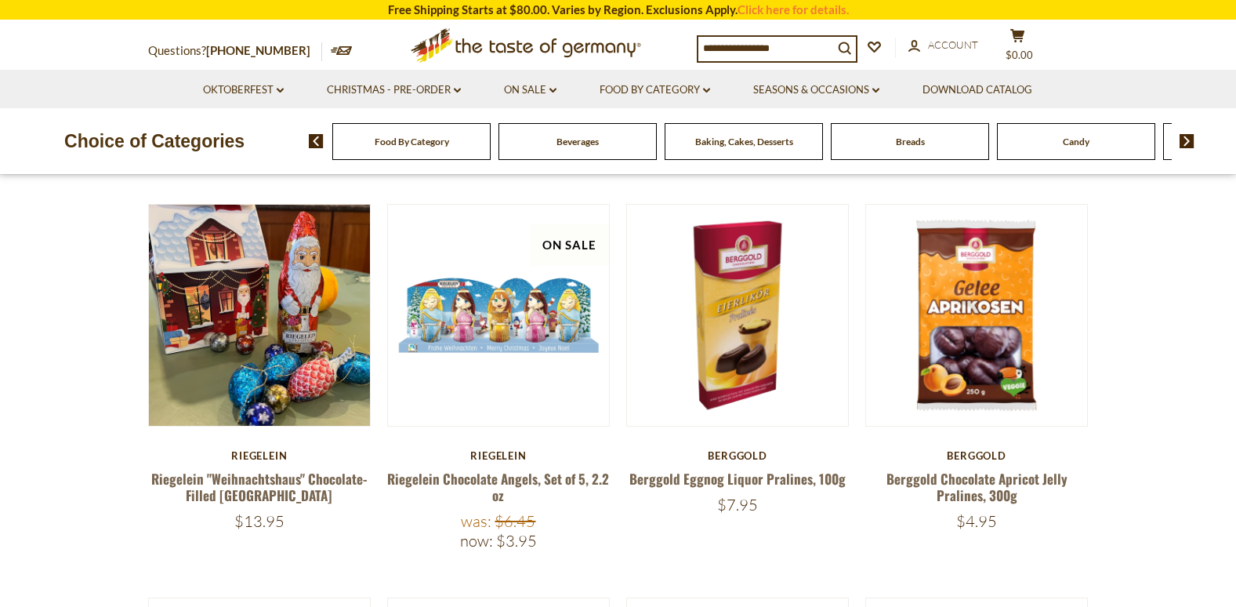
scroll to position [363, 0]
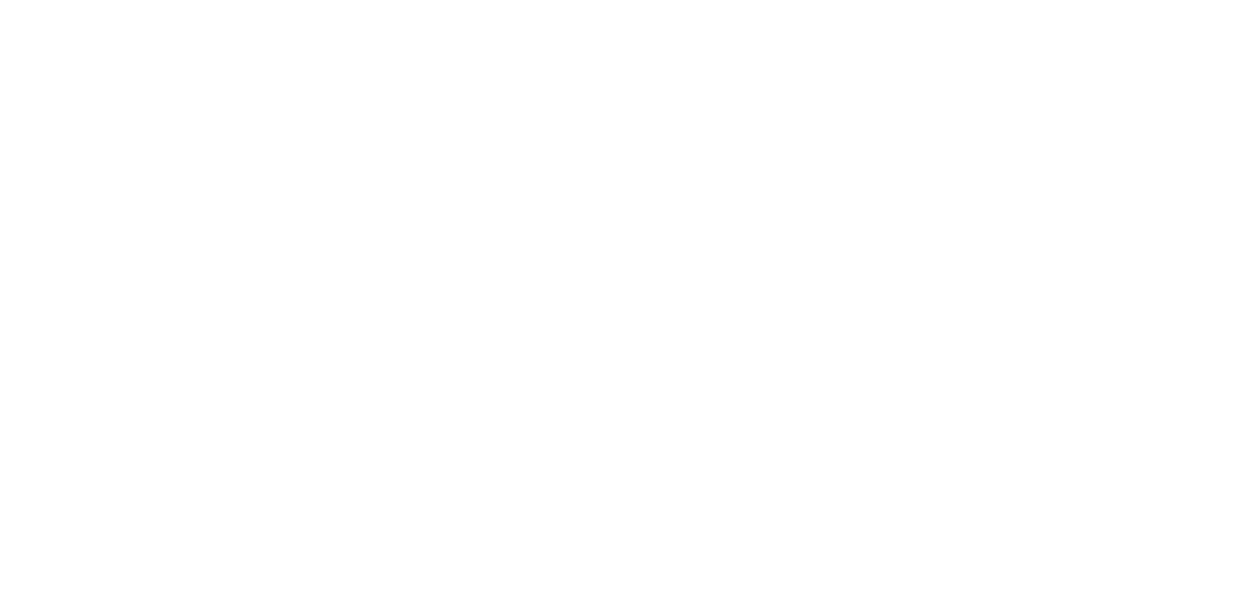
click at [42, 0] on html "star arrow-up arrow-left arrow-right close arrow-down search check-mark plus mi…" at bounding box center [624, 0] width 1248 height 0
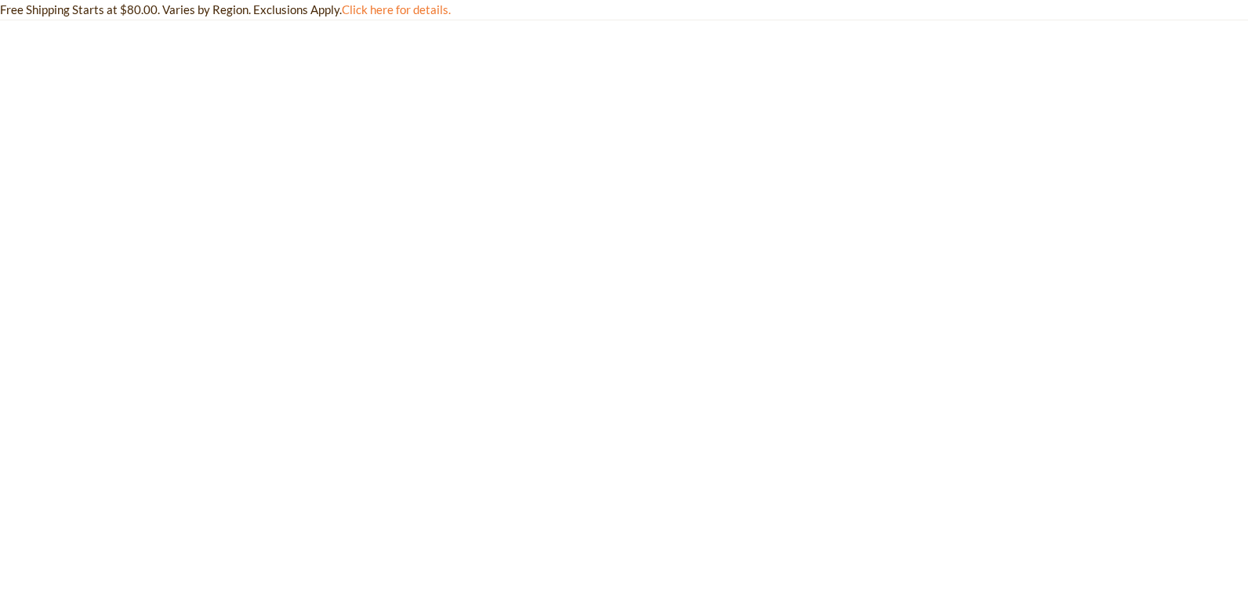
click at [74, 0] on html "star arrow-up arrow-left arrow-right close arrow-down search check-mark plus mi…" at bounding box center [624, 0] width 1248 height 0
click at [72, 0] on html "star arrow-up arrow-left arrow-right close arrow-down search check-mark plus mi…" at bounding box center [624, 0] width 1248 height 0
